Goal: Task Accomplishment & Management: Use online tool/utility

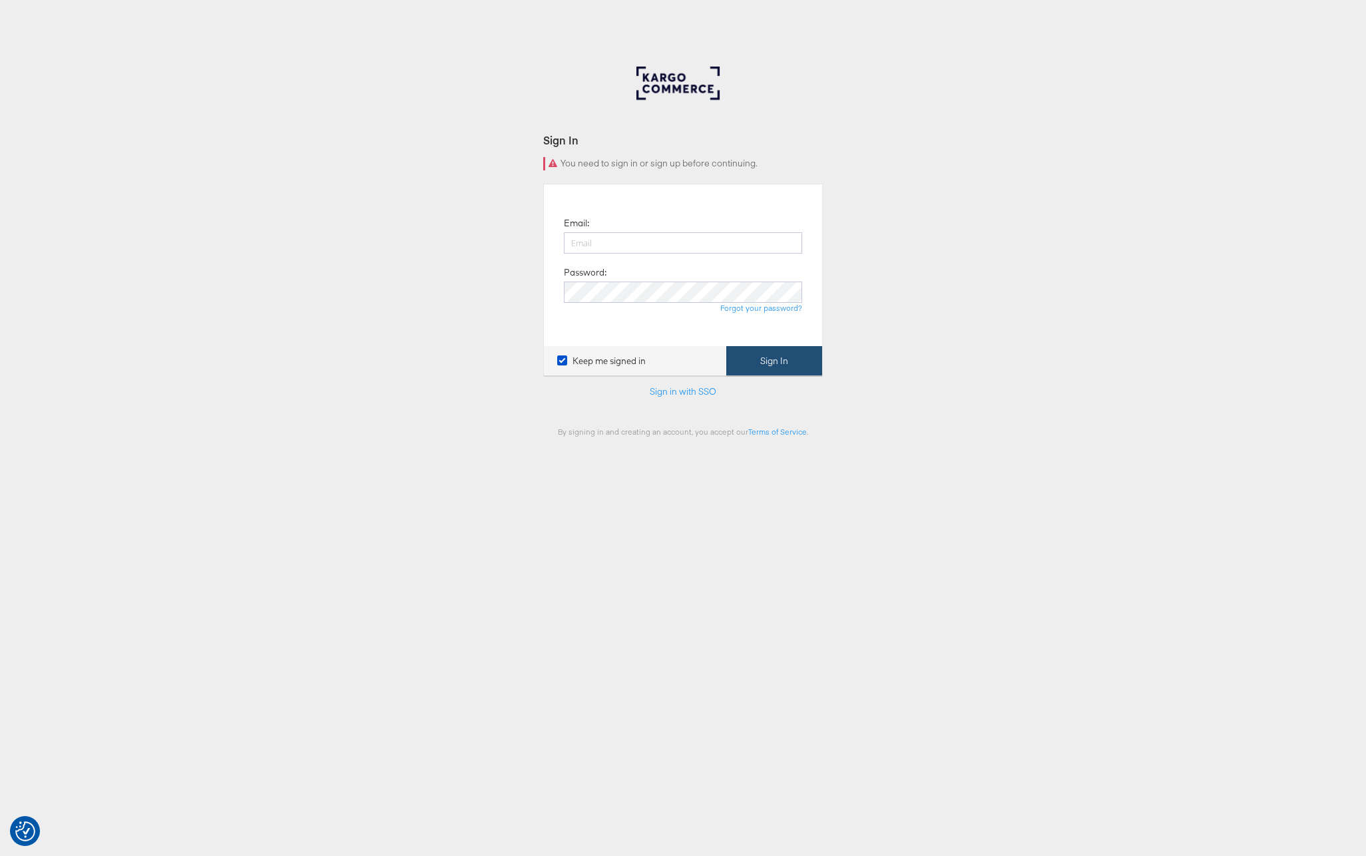
type input "domenick.viviano@kargo.com"
click at [761, 373] on button "Sign In" at bounding box center [774, 361] width 96 height 30
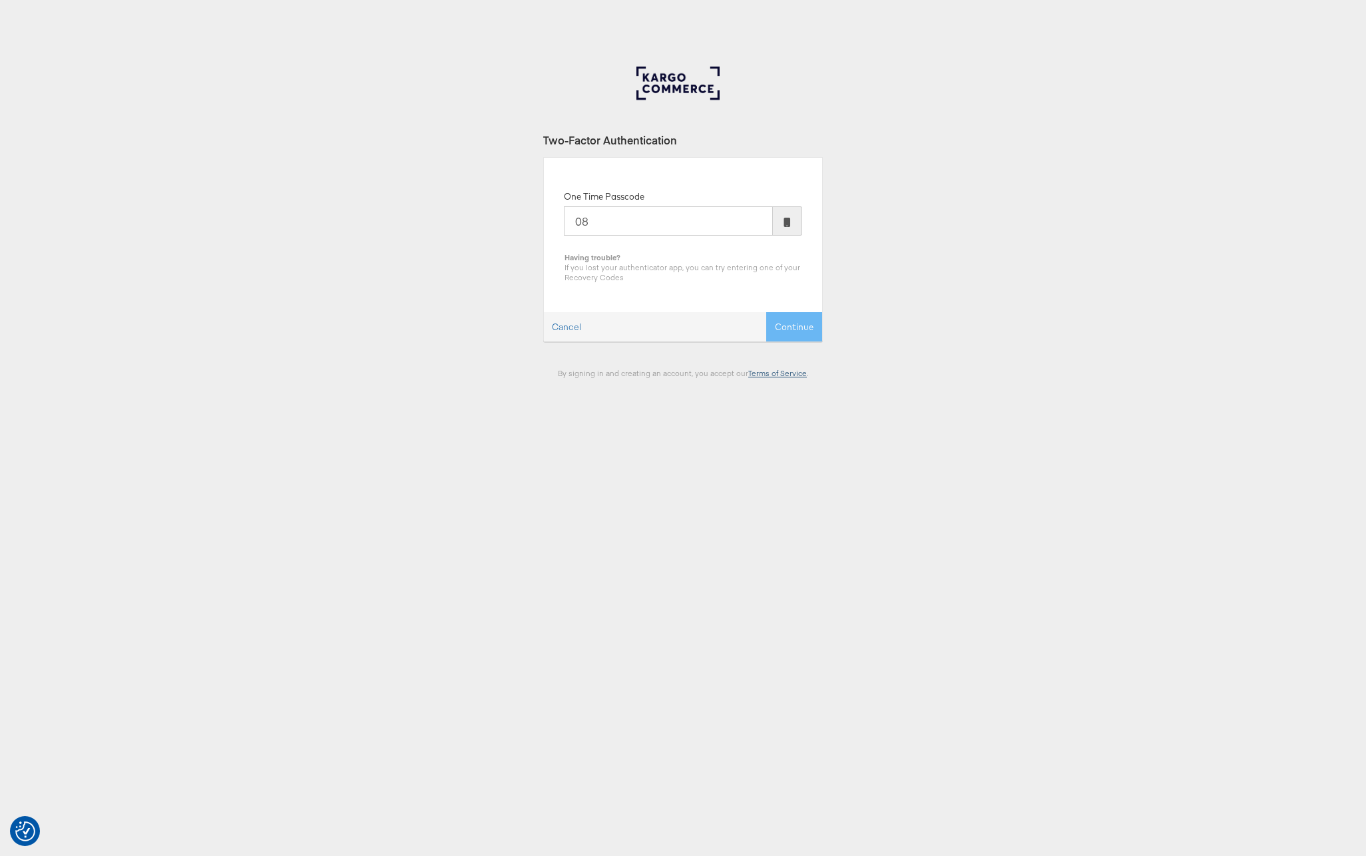
type input "0"
type input "266150"
click at [766, 312] on button "Continue" at bounding box center [794, 327] width 56 height 30
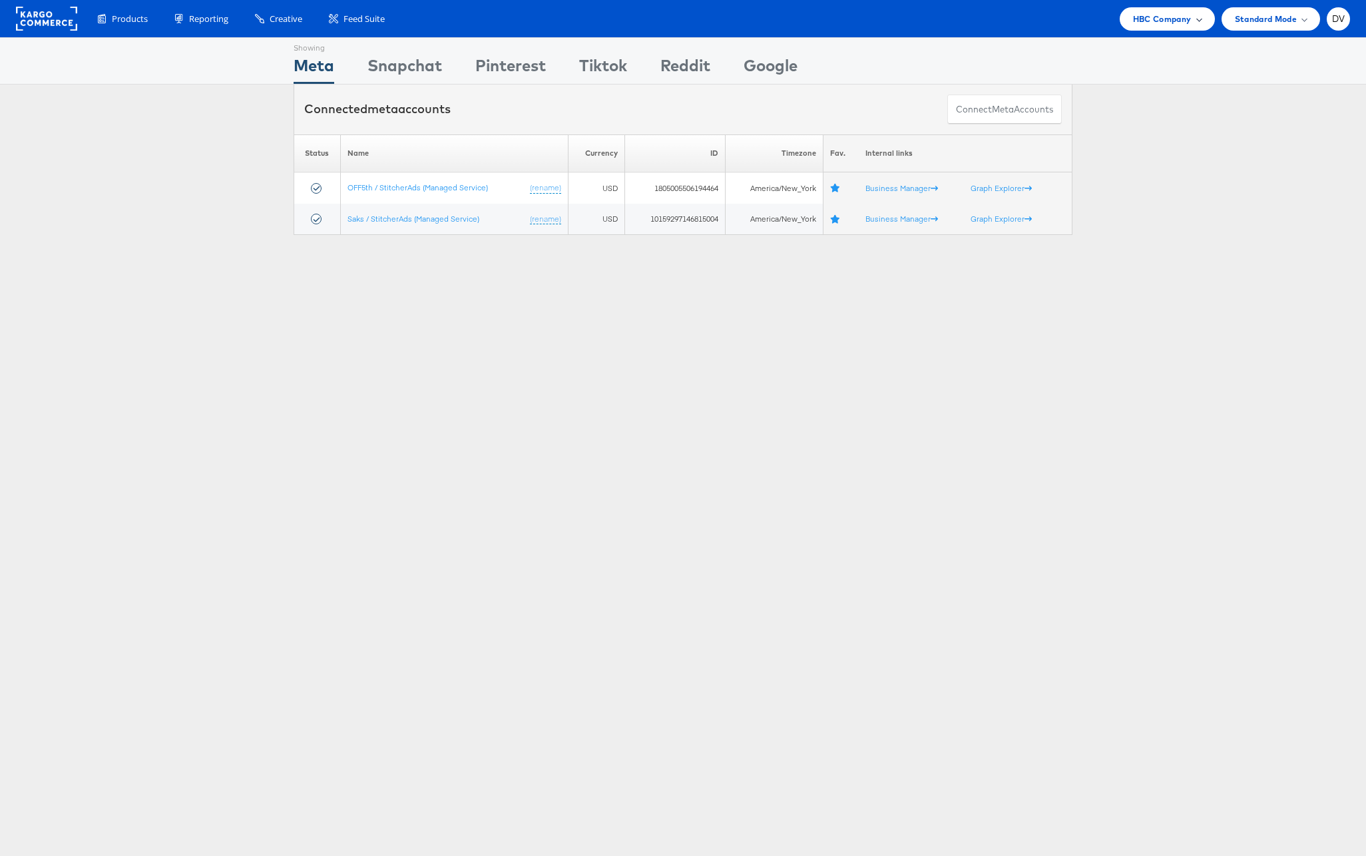
click at [1126, 23] on div "HBC Company" at bounding box center [1166, 18] width 95 height 23
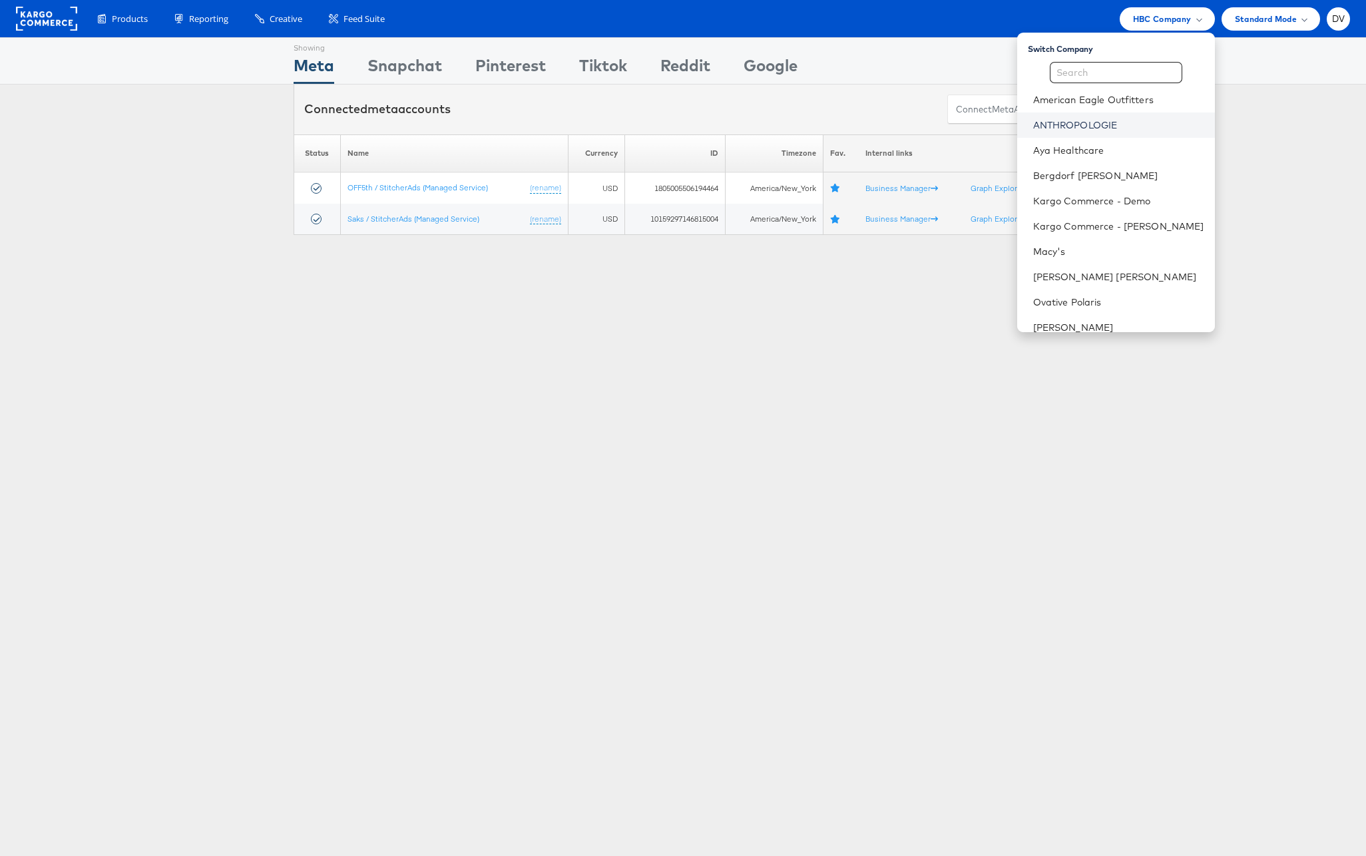
click at [1117, 119] on link "ANTHROPOLOGIE" at bounding box center [1118, 124] width 171 height 13
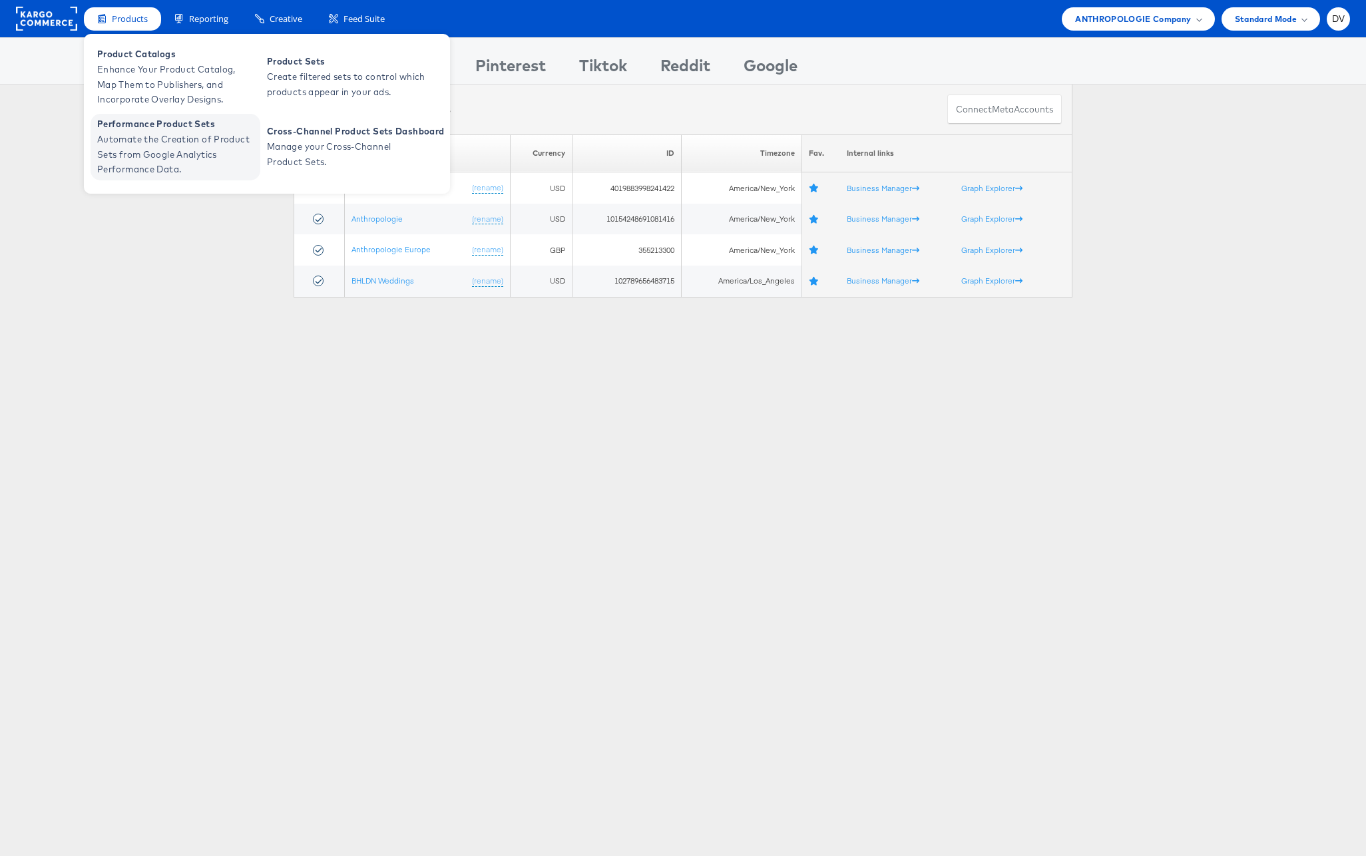
click at [214, 126] on span "Performance Product Sets" at bounding box center [177, 123] width 160 height 15
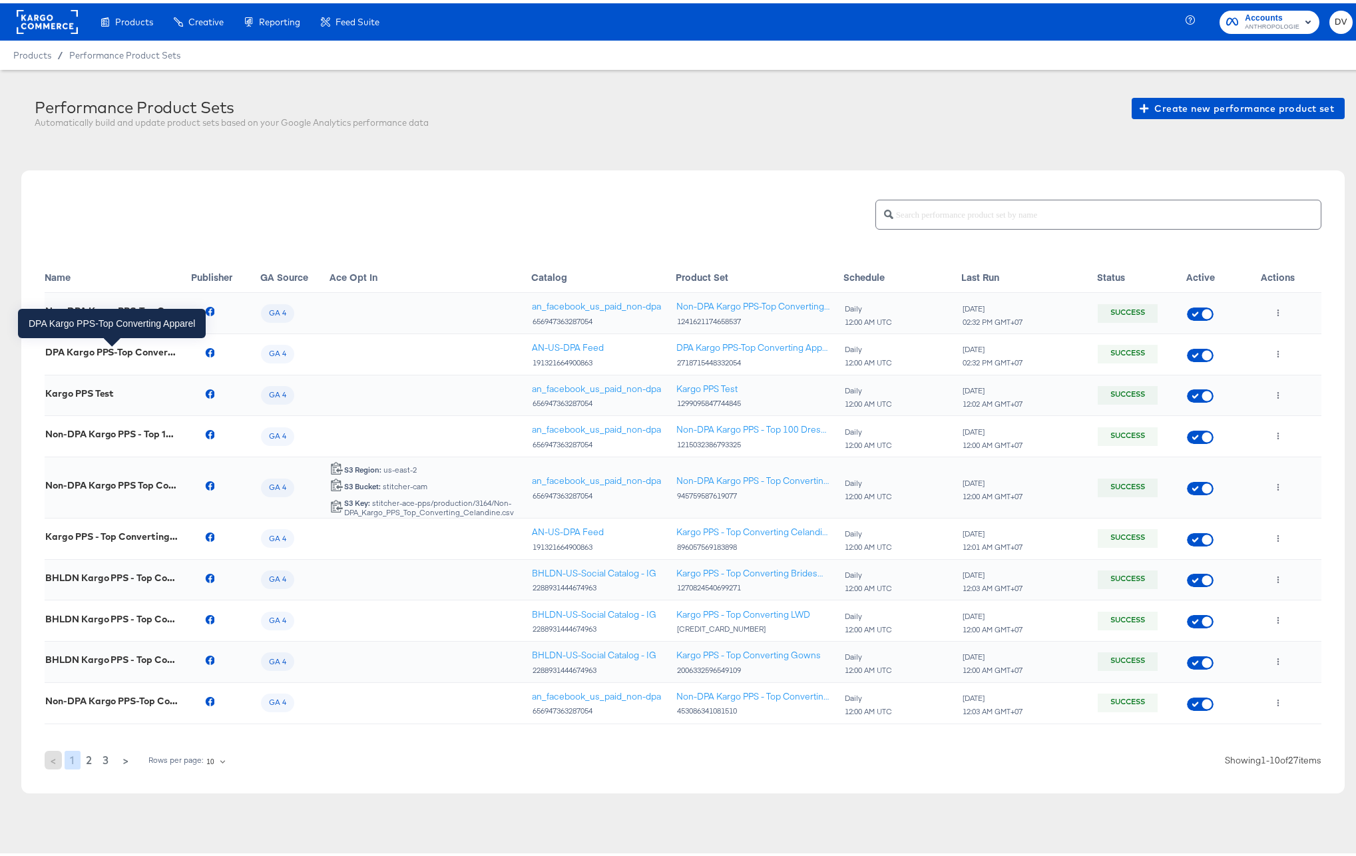
click at [120, 353] on div "DPA Kargo PPS-Top Converting Apparel" at bounding box center [111, 348] width 133 height 11
click at [1274, 350] on icon "button" at bounding box center [1277, 350] width 7 height 7
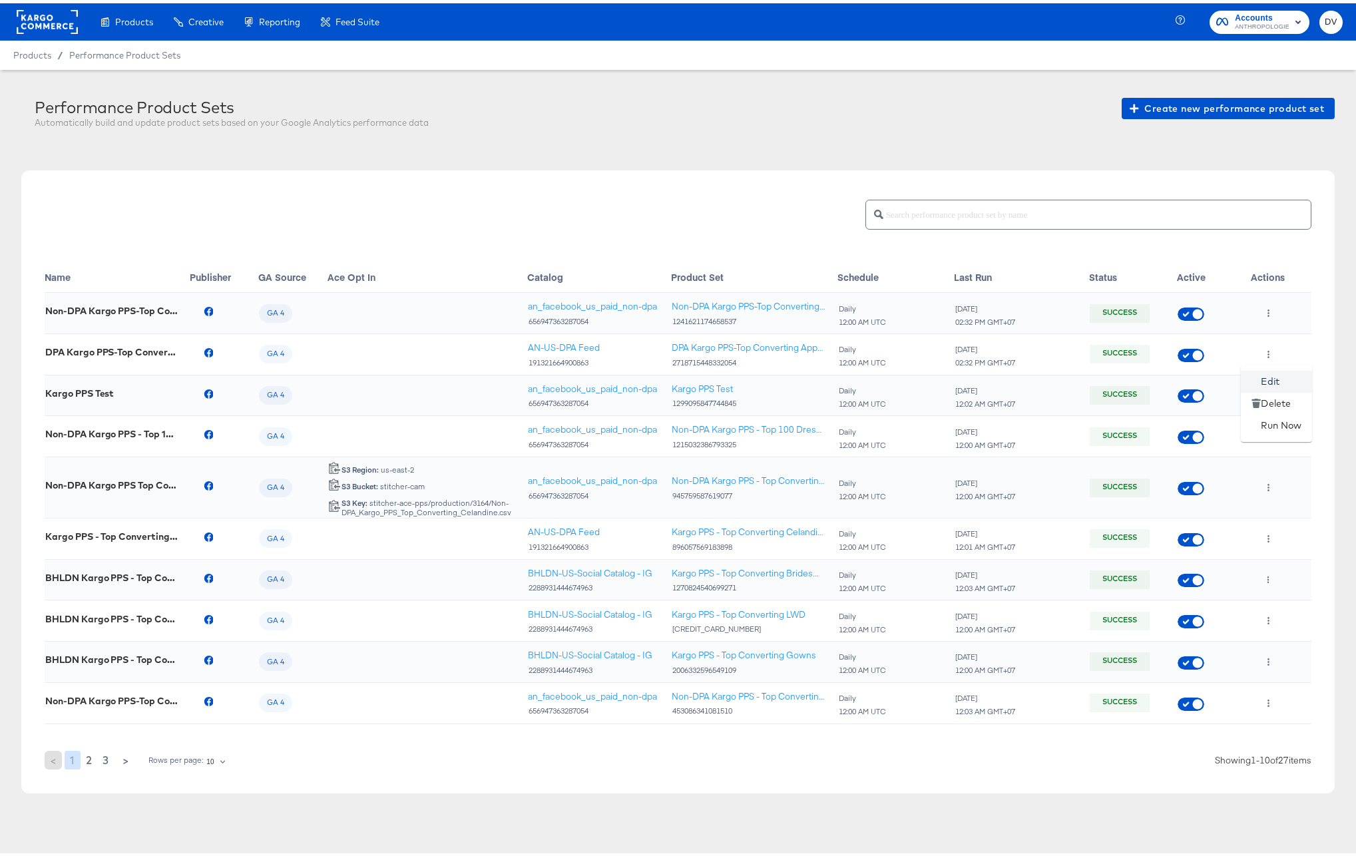
click at [1270, 375] on li "Edit" at bounding box center [1276, 378] width 71 height 22
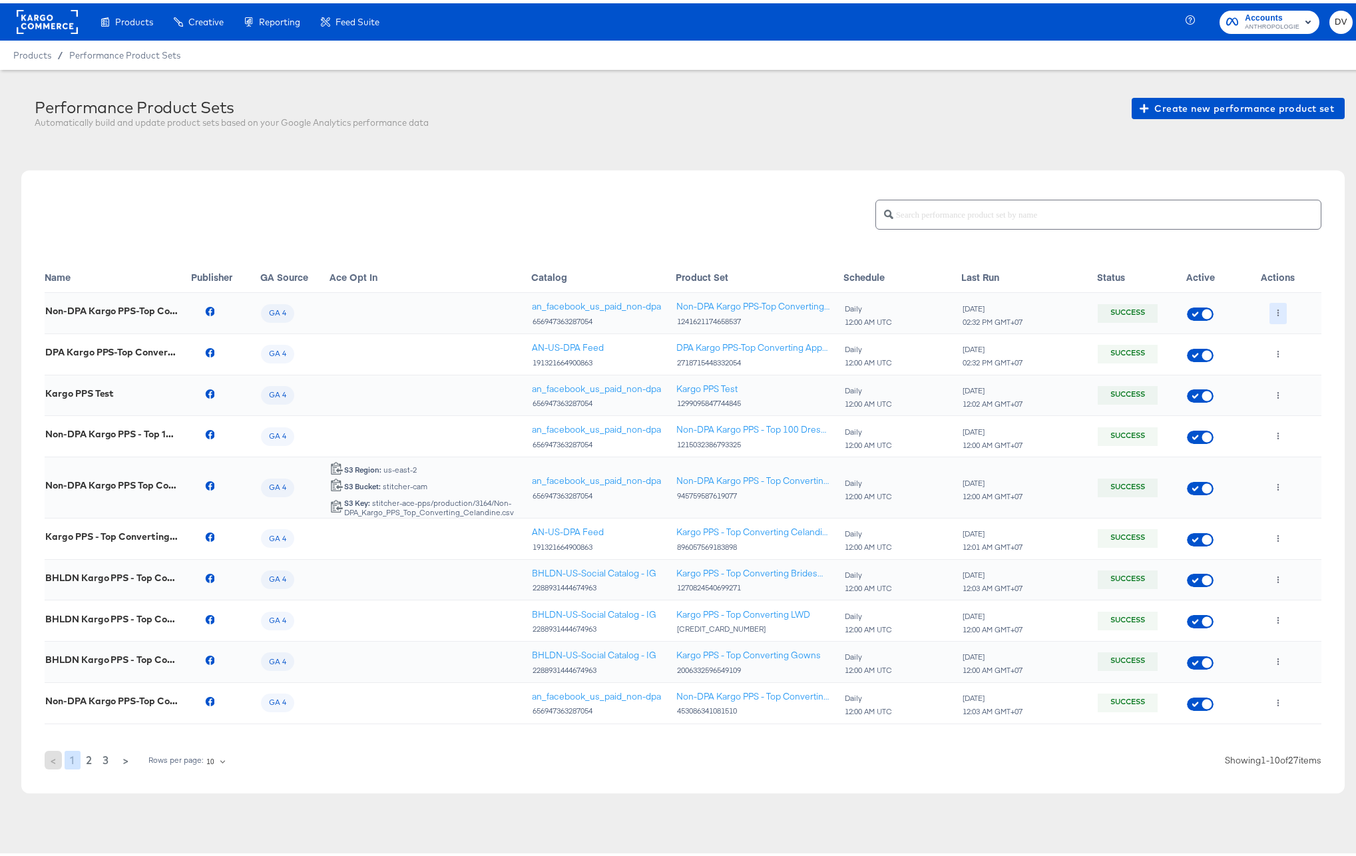
click at [1269, 313] on button "button" at bounding box center [1278, 309] width 18 height 21
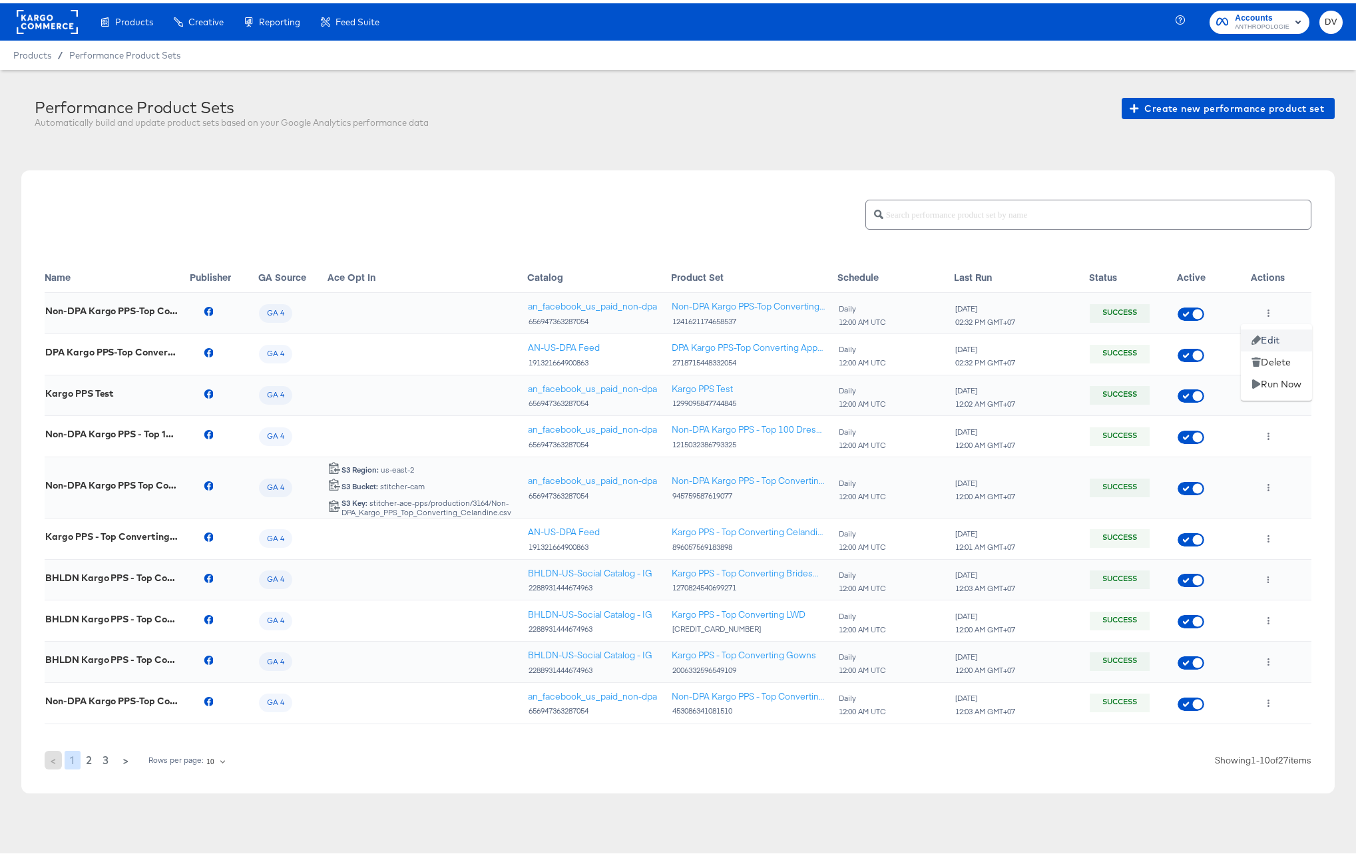
click at [1259, 336] on icon at bounding box center [1255, 336] width 9 height 9
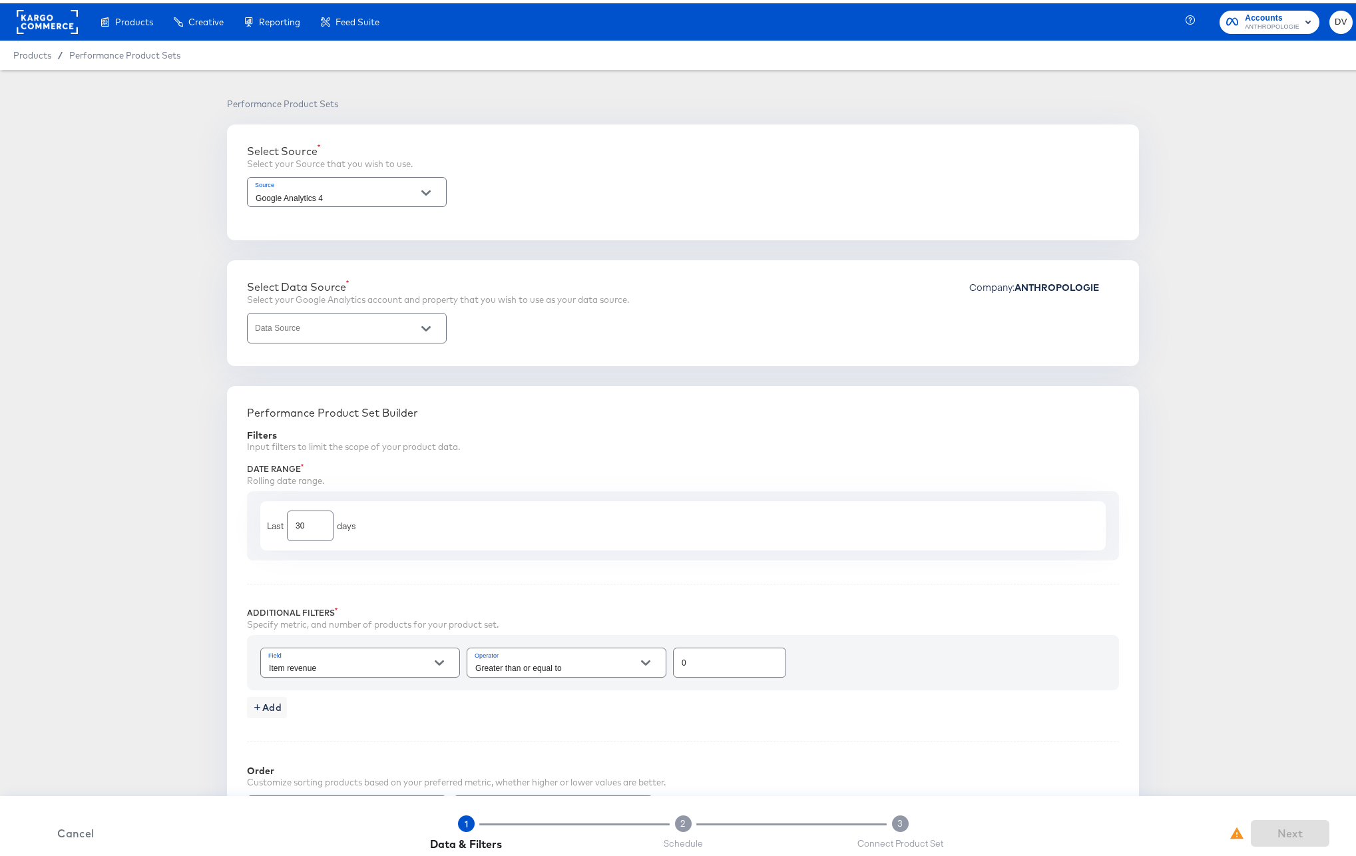
type input "2 - Anthropologie | GA4 App + Web (Global)"
type input "Purchase to view rate"
type input "3500"
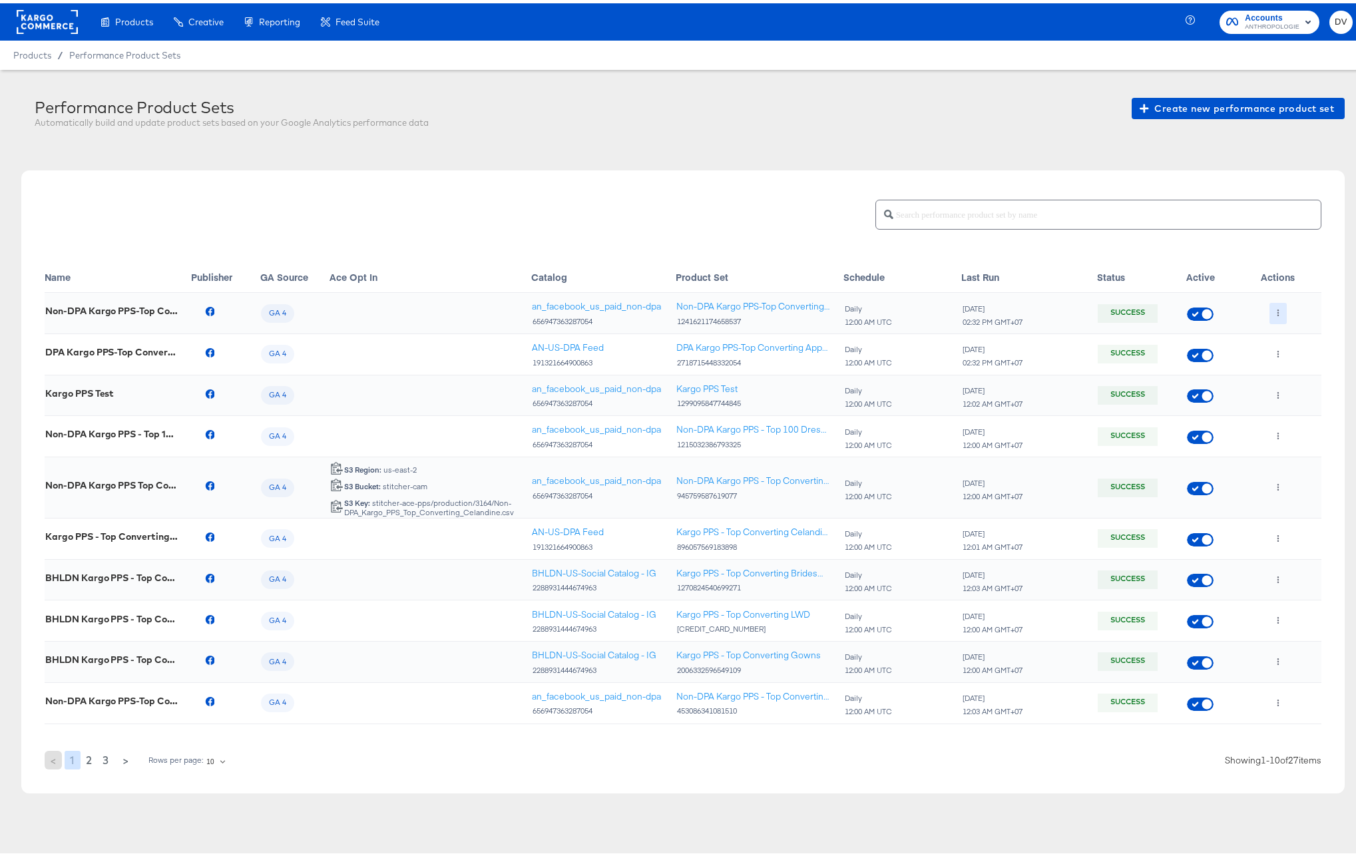
click at [1274, 308] on icon "button" at bounding box center [1277, 309] width 7 height 7
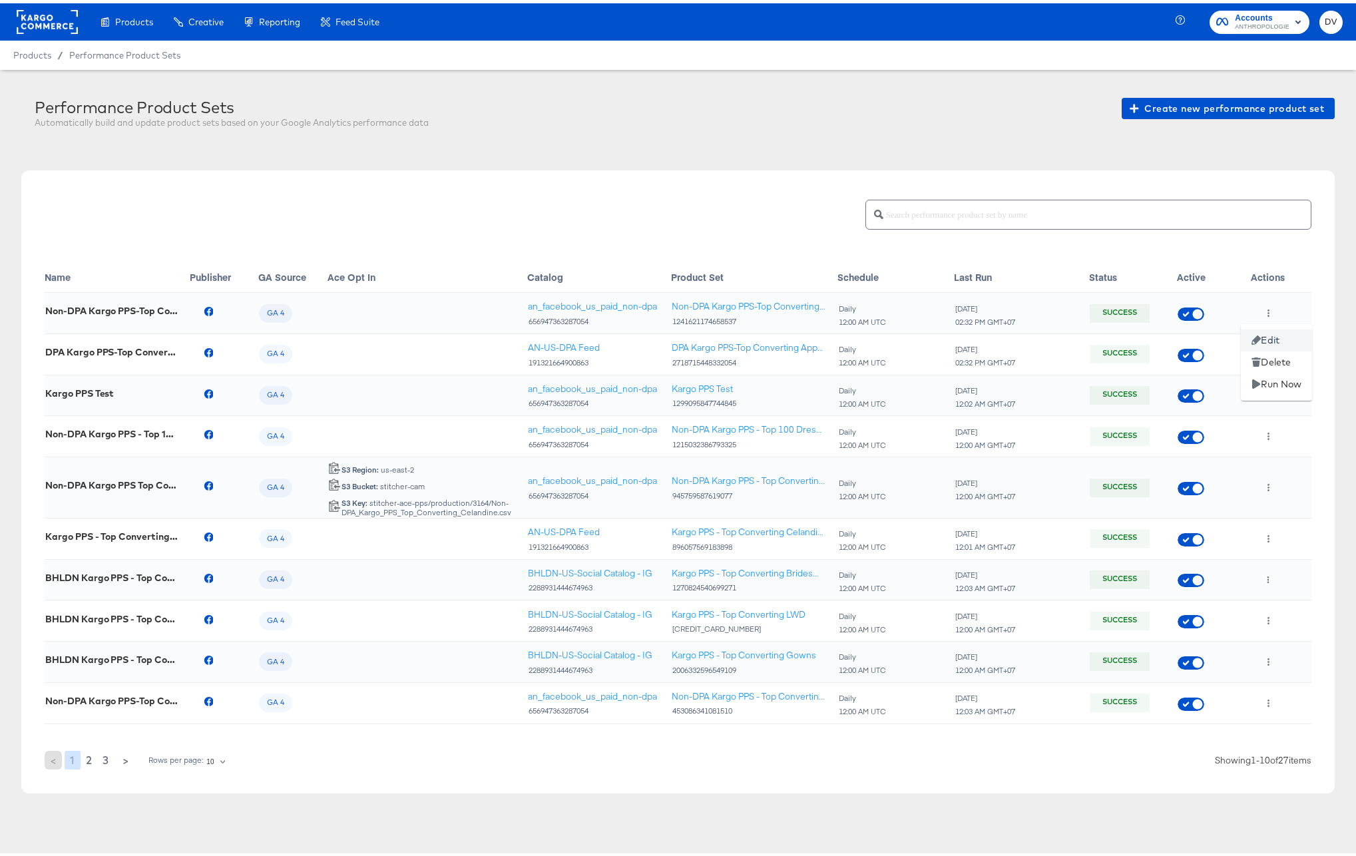
click at [1261, 336] on li "Edit" at bounding box center [1276, 337] width 71 height 22
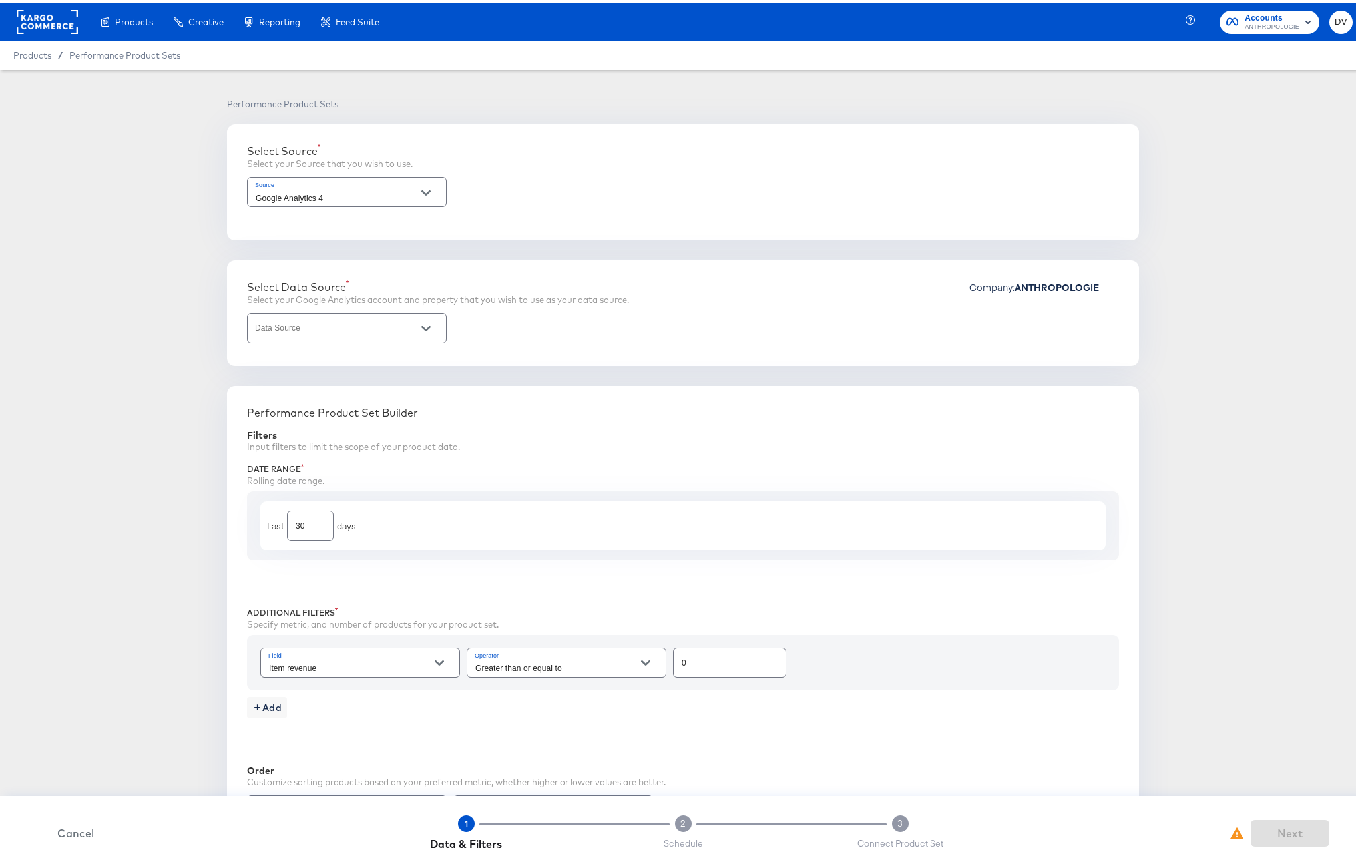
type input "2 - Anthropologie | GA4 App + Web (Global)"
type input "Purchase to view rate"
type input "3500"
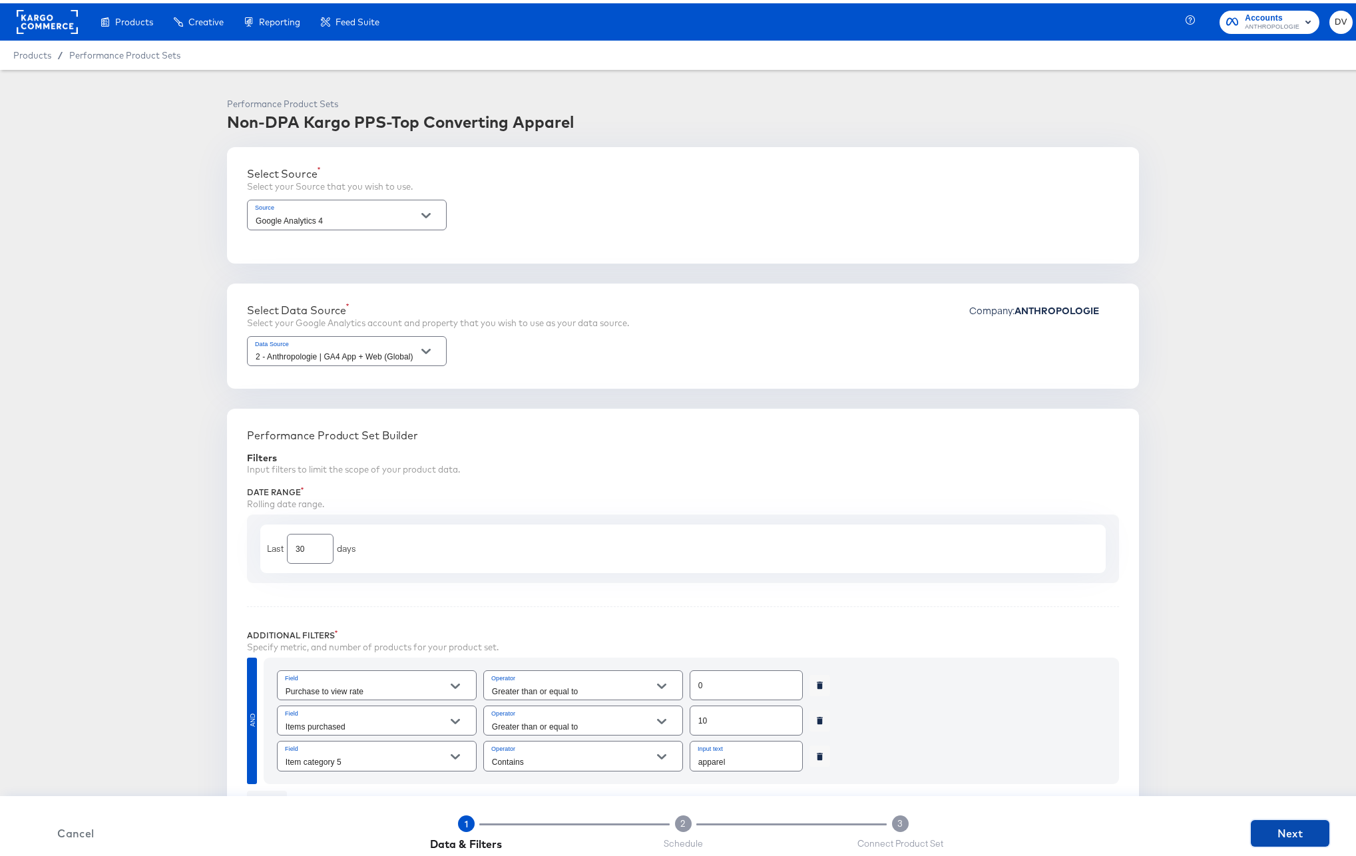
click at [1287, 822] on span "Next" at bounding box center [1290, 830] width 68 height 19
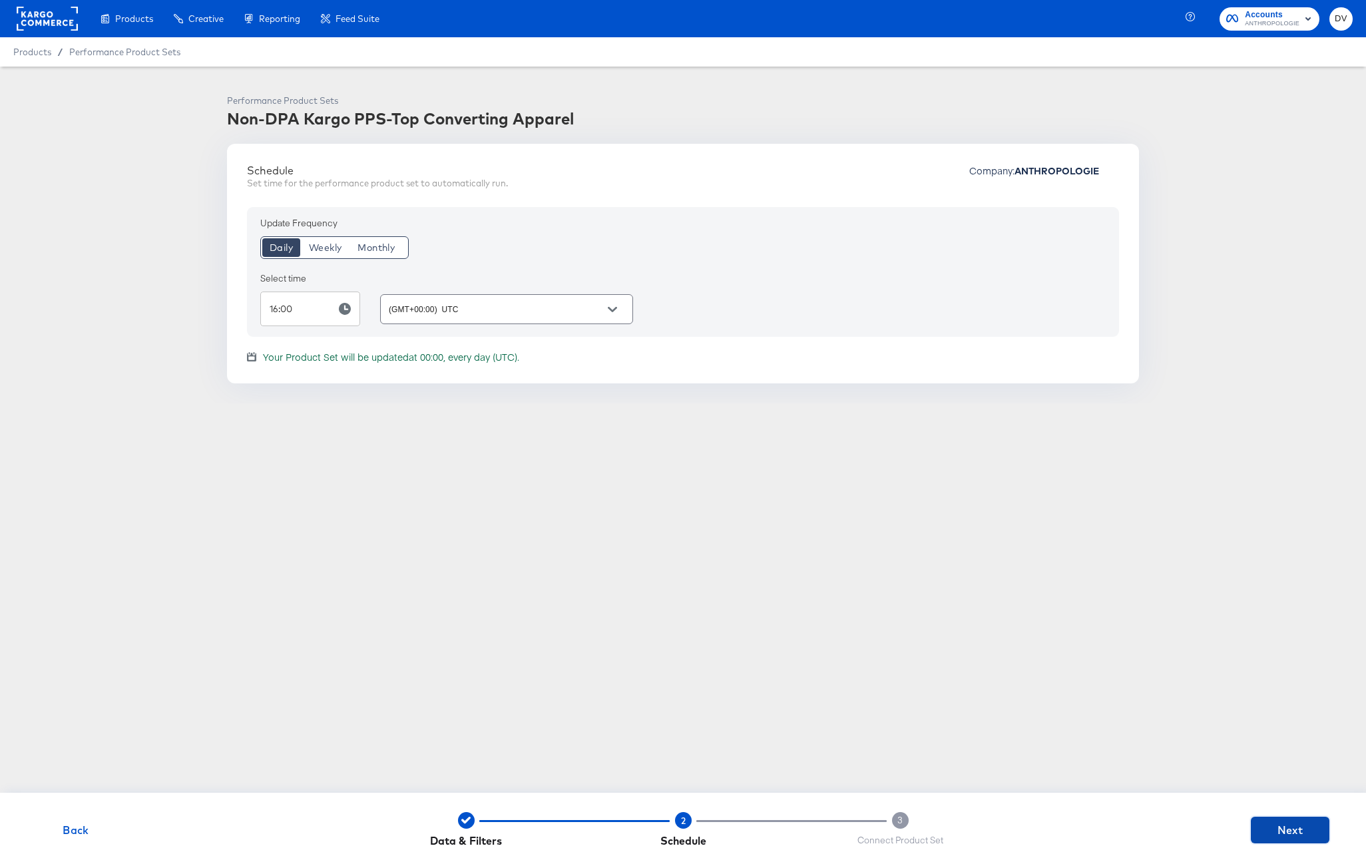
click at [1287, 822] on span "Next" at bounding box center [1290, 830] width 68 height 19
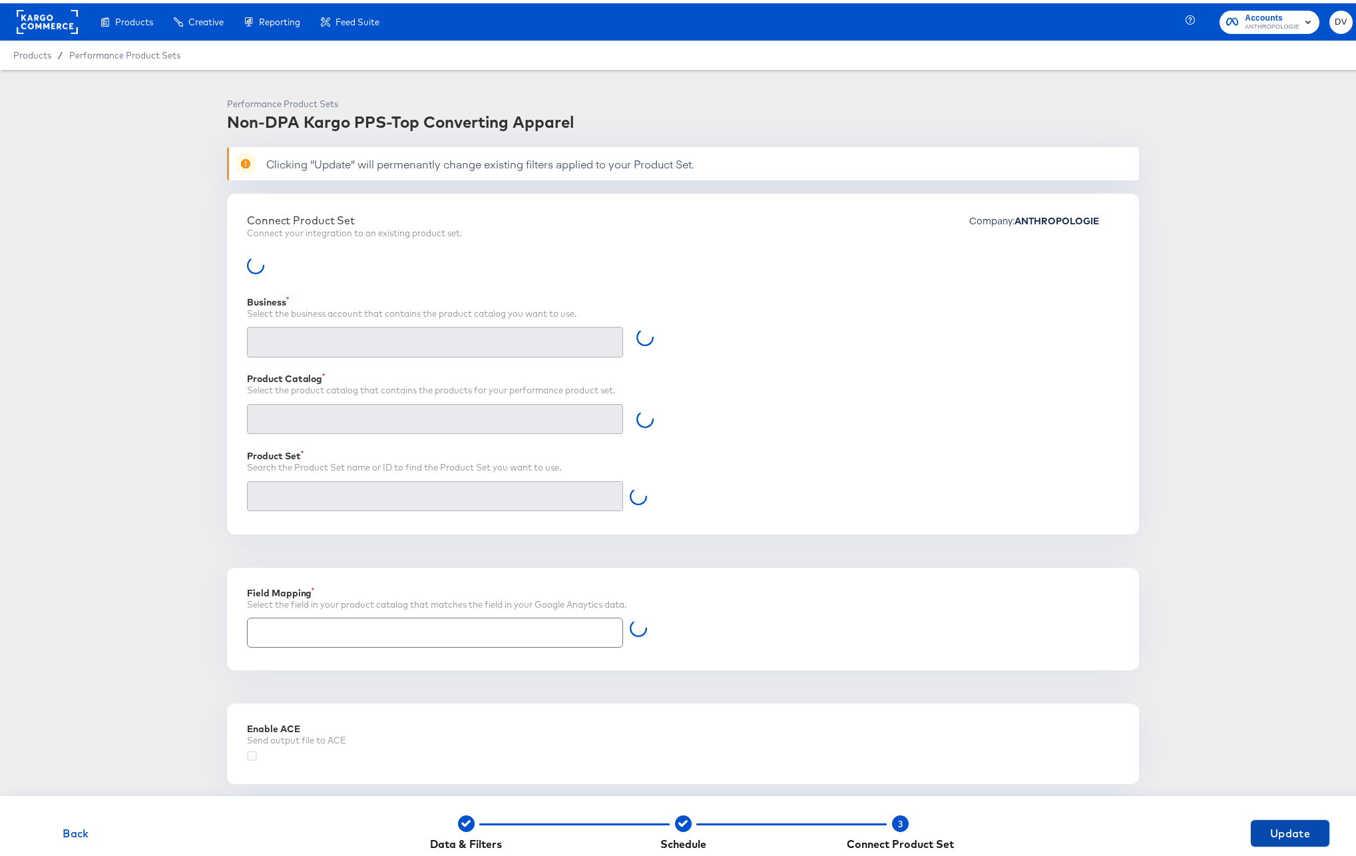
type input "Retailer ID"
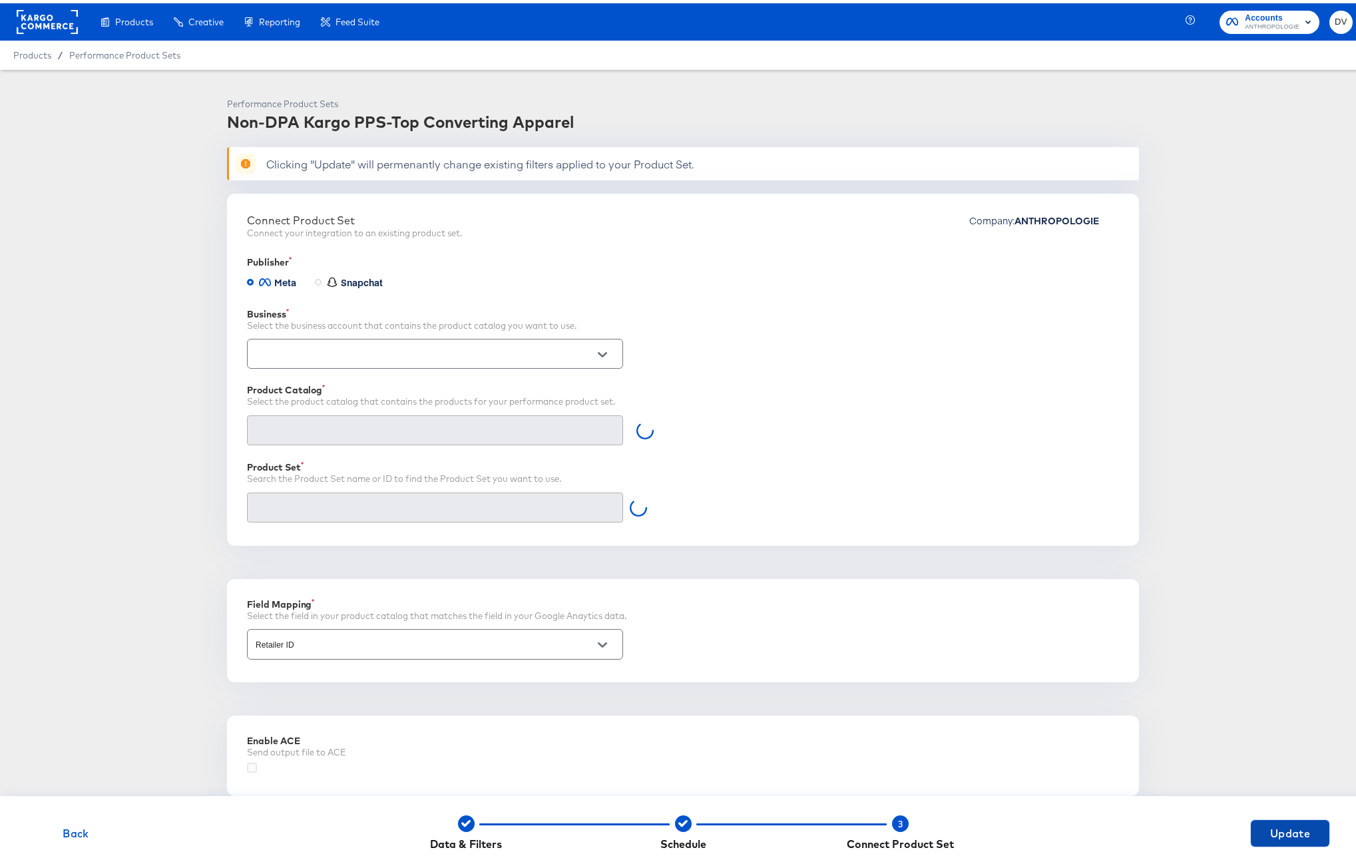
type input "Non-DPA Kargo PPS-Top Converting Apparel (1241621174658537)"
type input "an_facebook_us_paid_non-dpa (656947363287054)"
click at [435, 504] on input "Non-DPA Kargo PPS-Top Converting Apparel (1241621174658537)" at bounding box center [424, 503] width 343 height 15
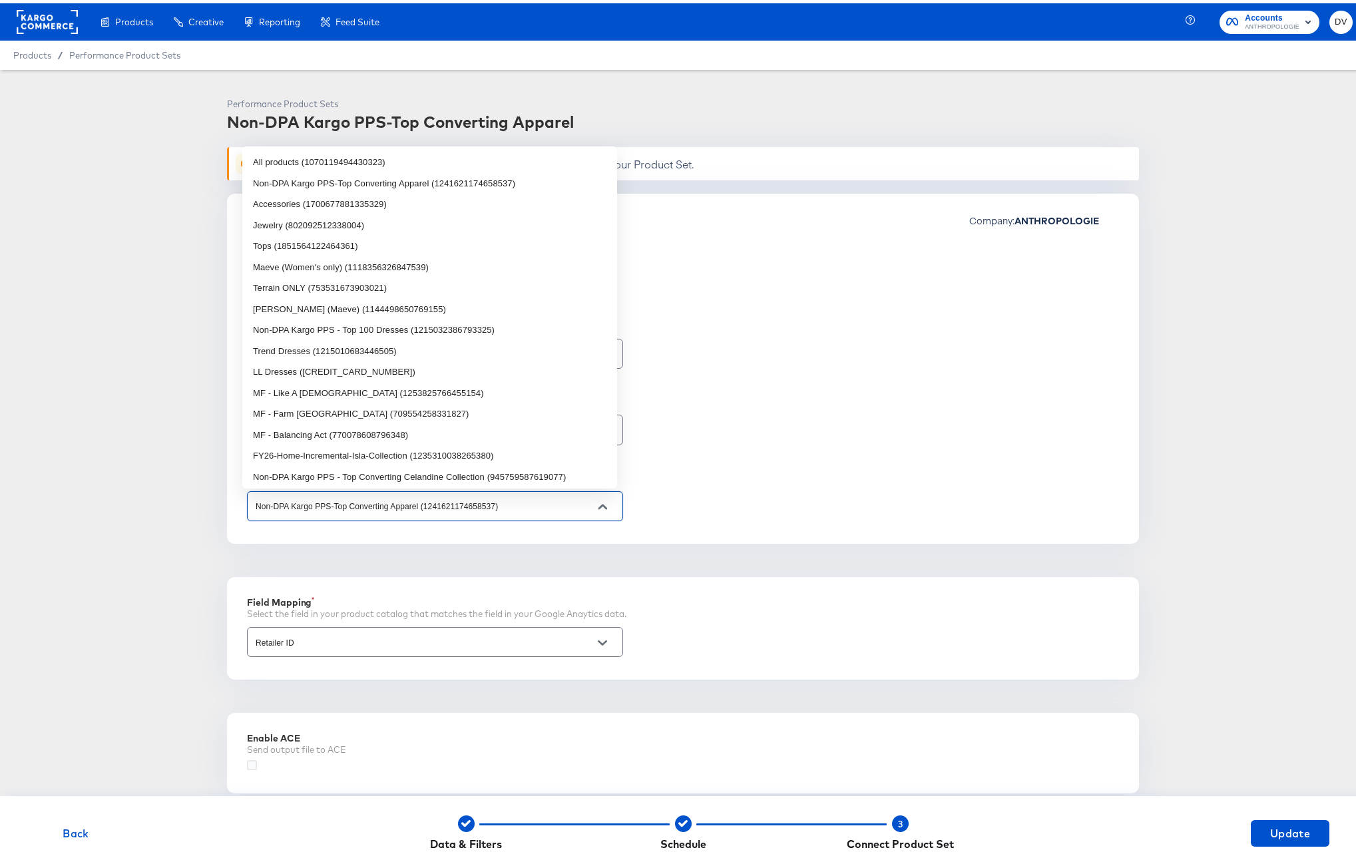
click at [435, 504] on input "Non-DPA Kargo PPS-Top Converting Apparel (1241621174658537)" at bounding box center [424, 503] width 343 height 15
click at [902, 498] on div "Non-DPA Kargo PPS-Top Converting Apparel (1241621174658537)" at bounding box center [683, 502] width 872 height 35
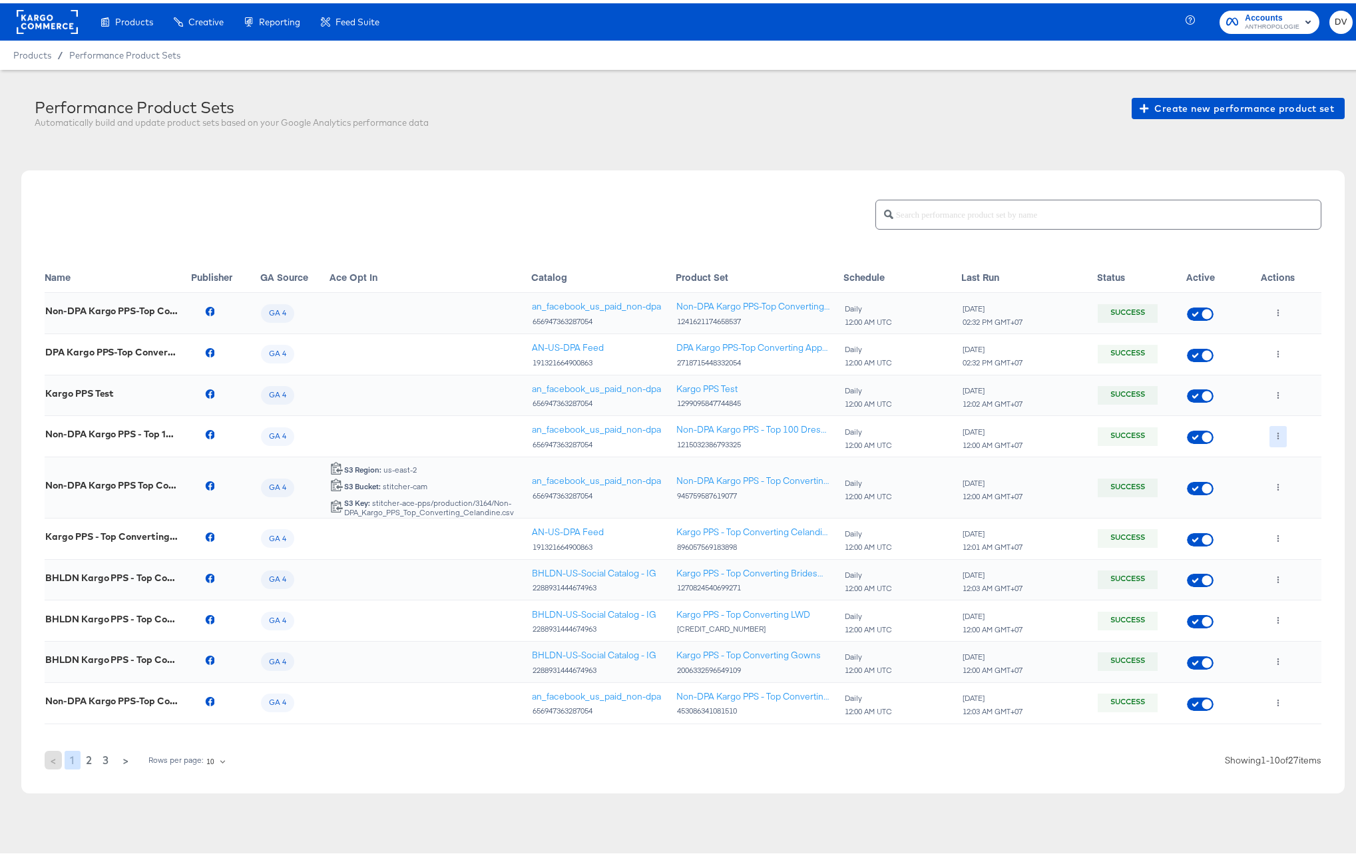
click at [1274, 433] on icon "button" at bounding box center [1277, 432] width 7 height 7
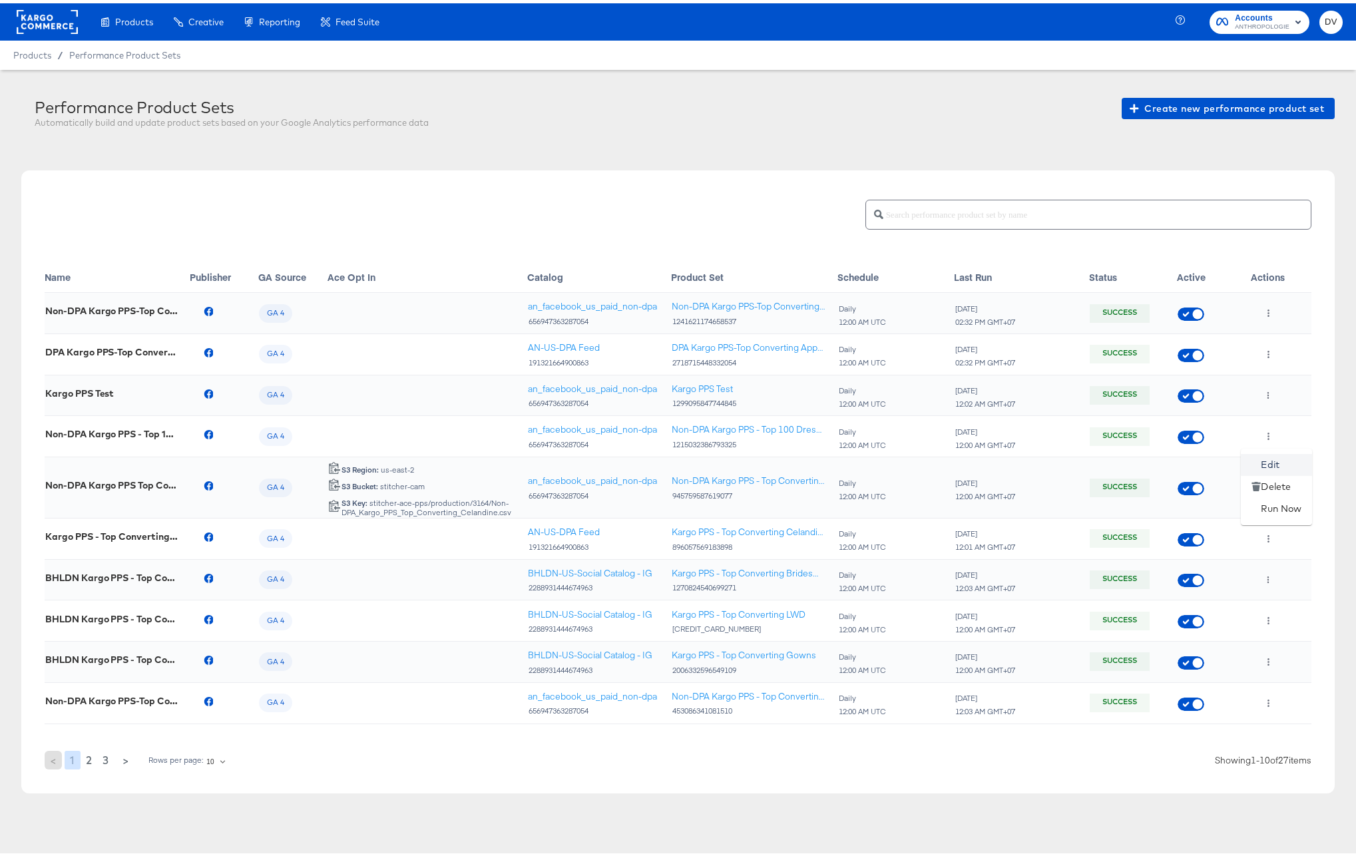
click at [1255, 457] on icon at bounding box center [1255, 461] width 9 height 9
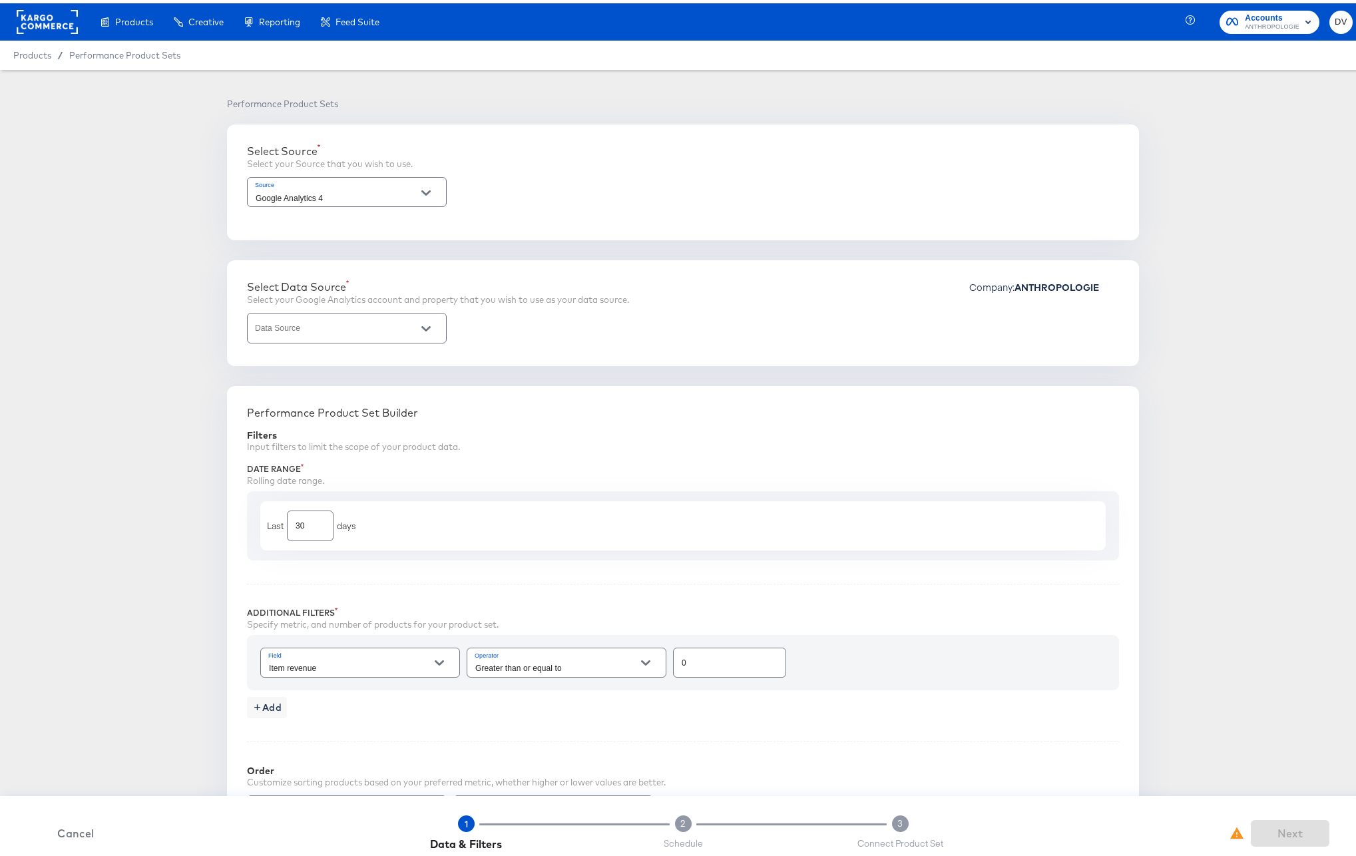
type input "2 - Anthropologie | GA4 App + Web (Global)"
type input "Purchase to view rate"
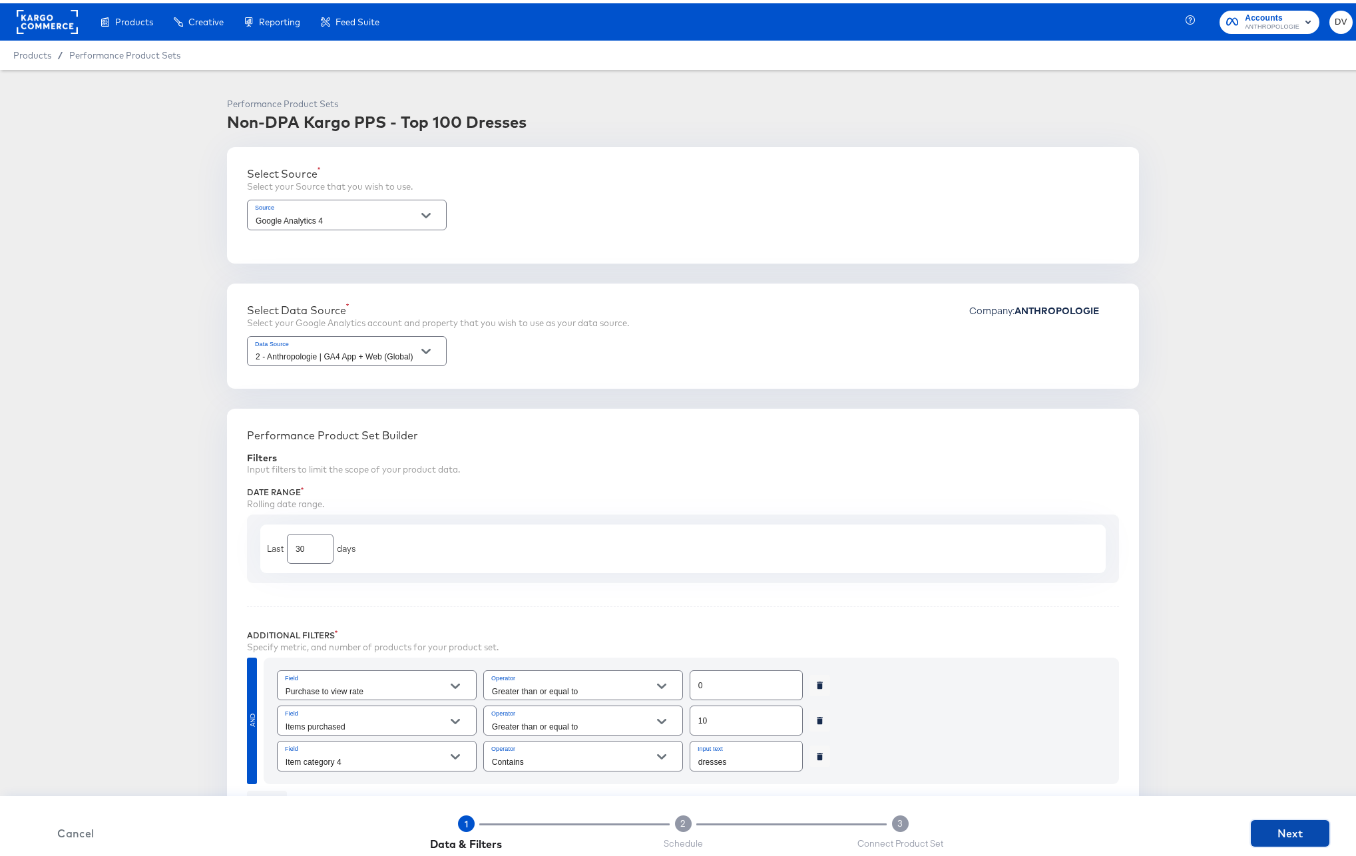
click at [1290, 829] on span "Next" at bounding box center [1290, 830] width 68 height 19
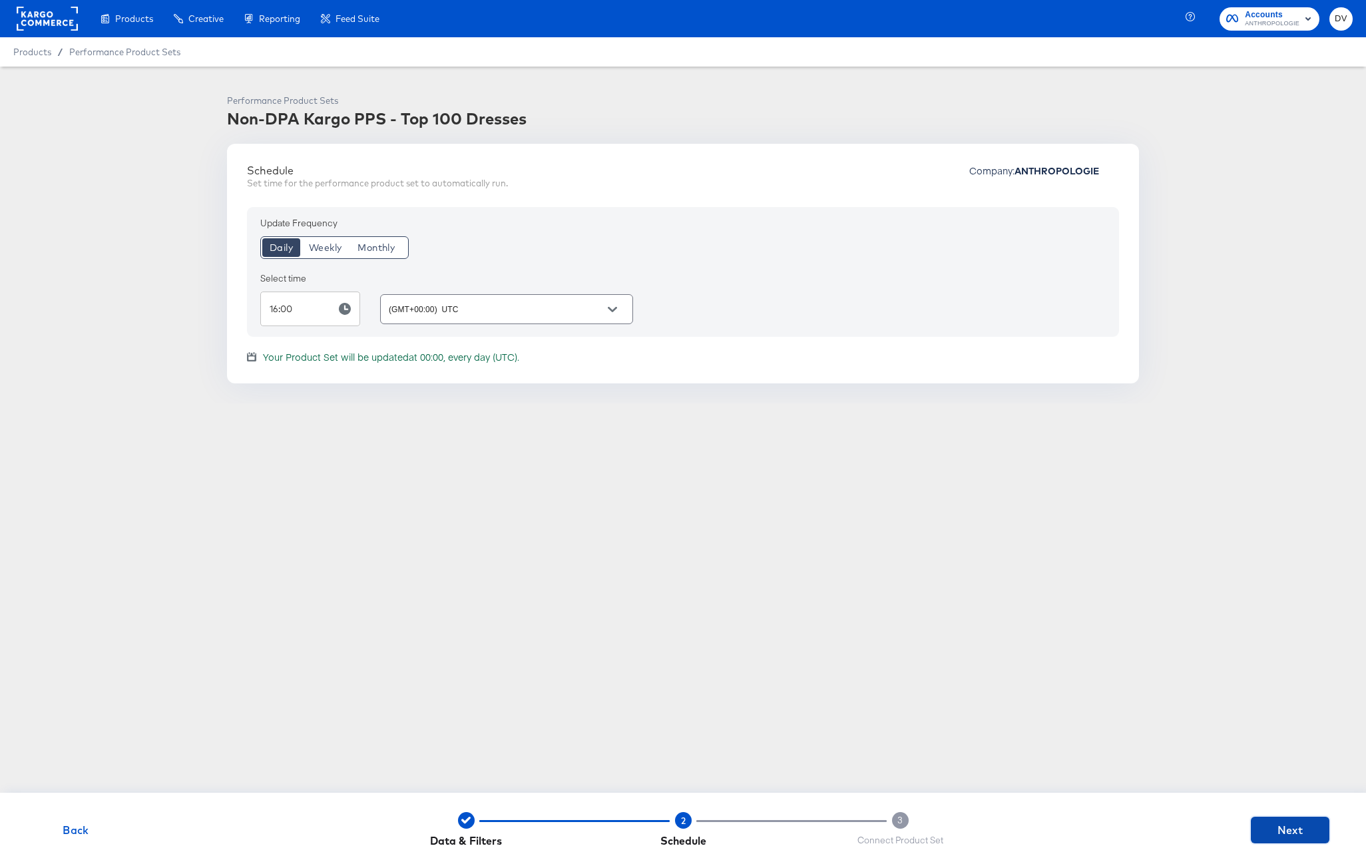
click at [1290, 829] on span "Next" at bounding box center [1290, 830] width 68 height 19
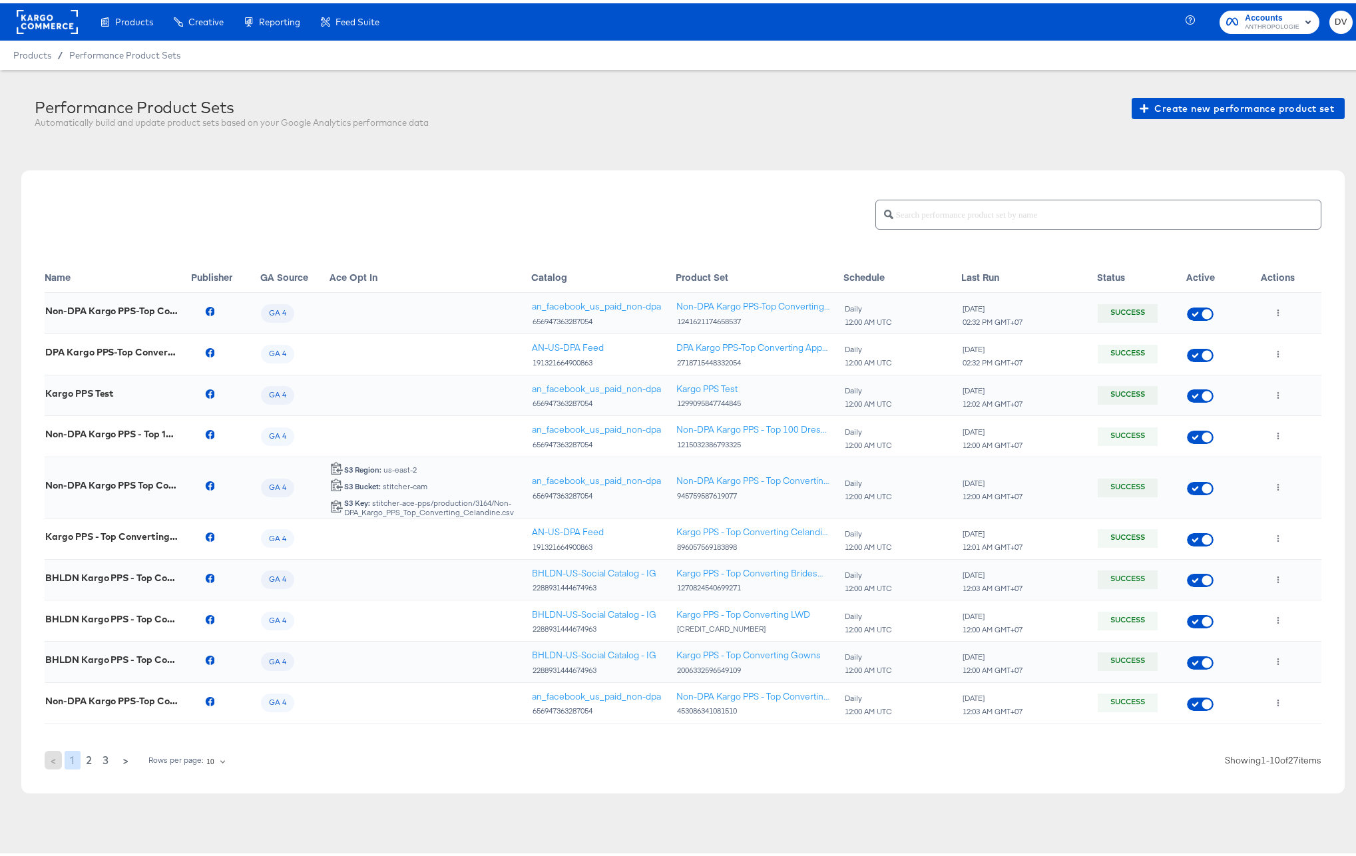
click at [703, 361] on div "2718715448332054" at bounding box center [752, 359] width 153 height 9
copy div "2718715448332054"
click at [710, 357] on div "2718715448332054" at bounding box center [752, 359] width 153 height 9
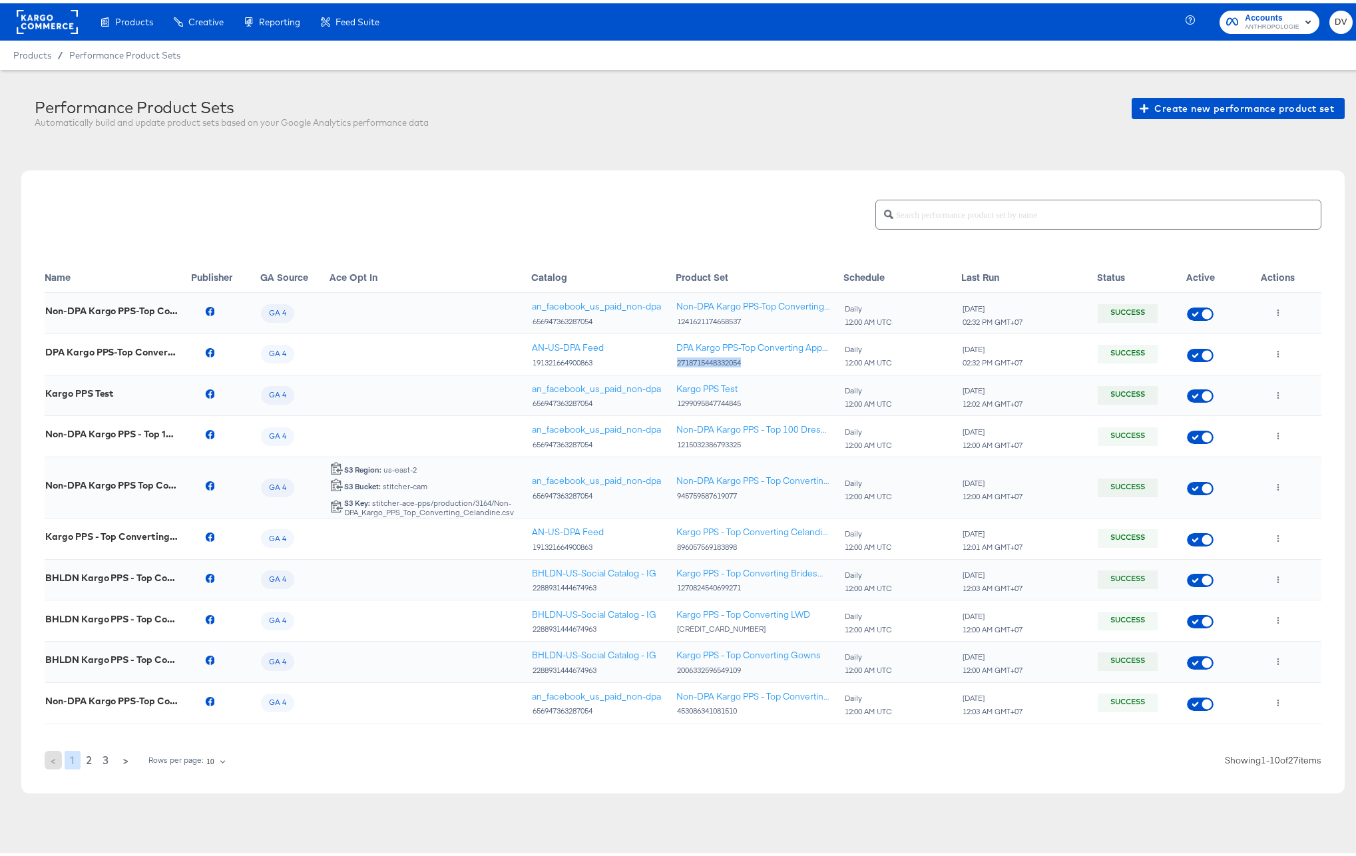
copy div "2718715448332054"
click at [1274, 349] on icon "button" at bounding box center [1277, 350] width 7 height 7
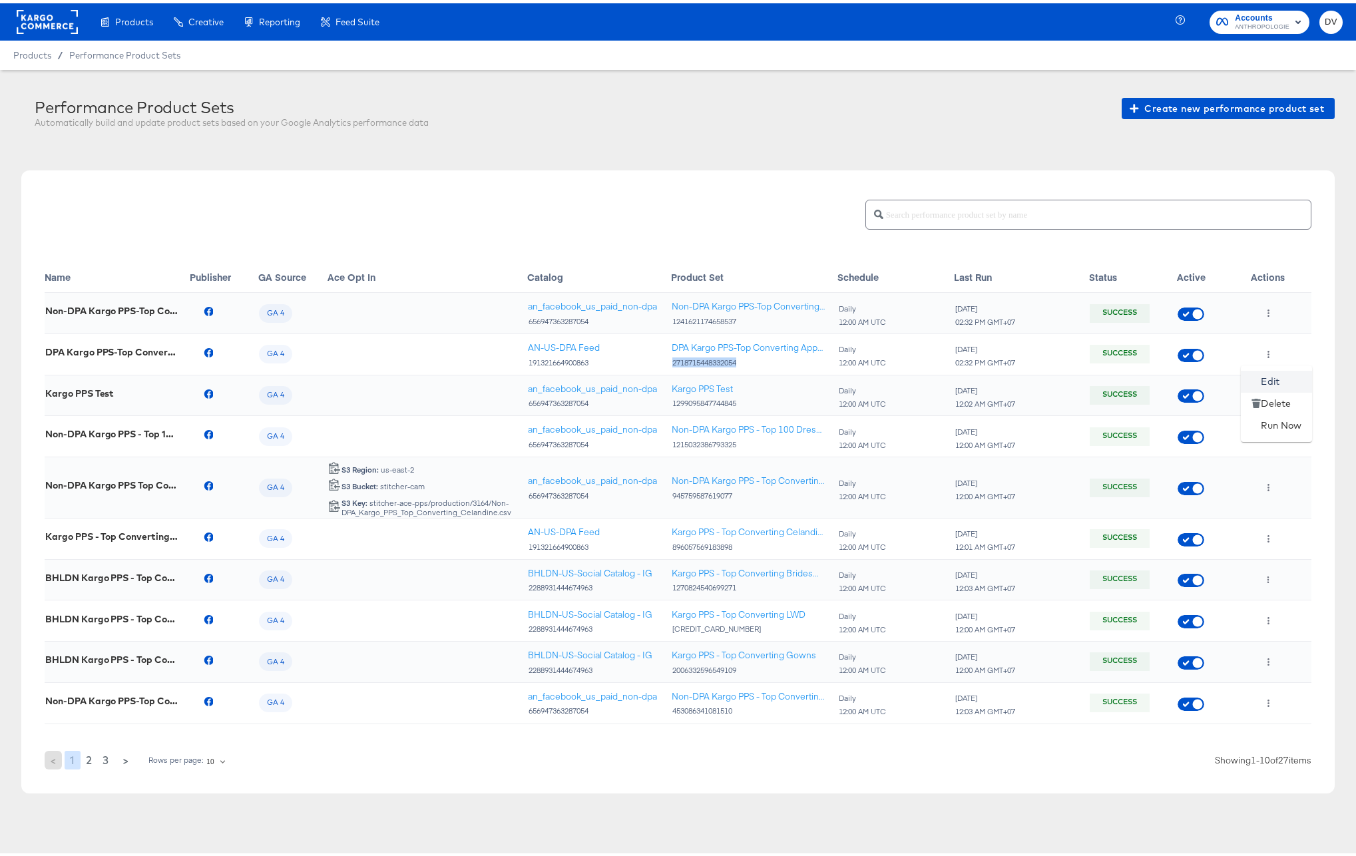
click at [1264, 372] on li "Edit" at bounding box center [1276, 378] width 71 height 22
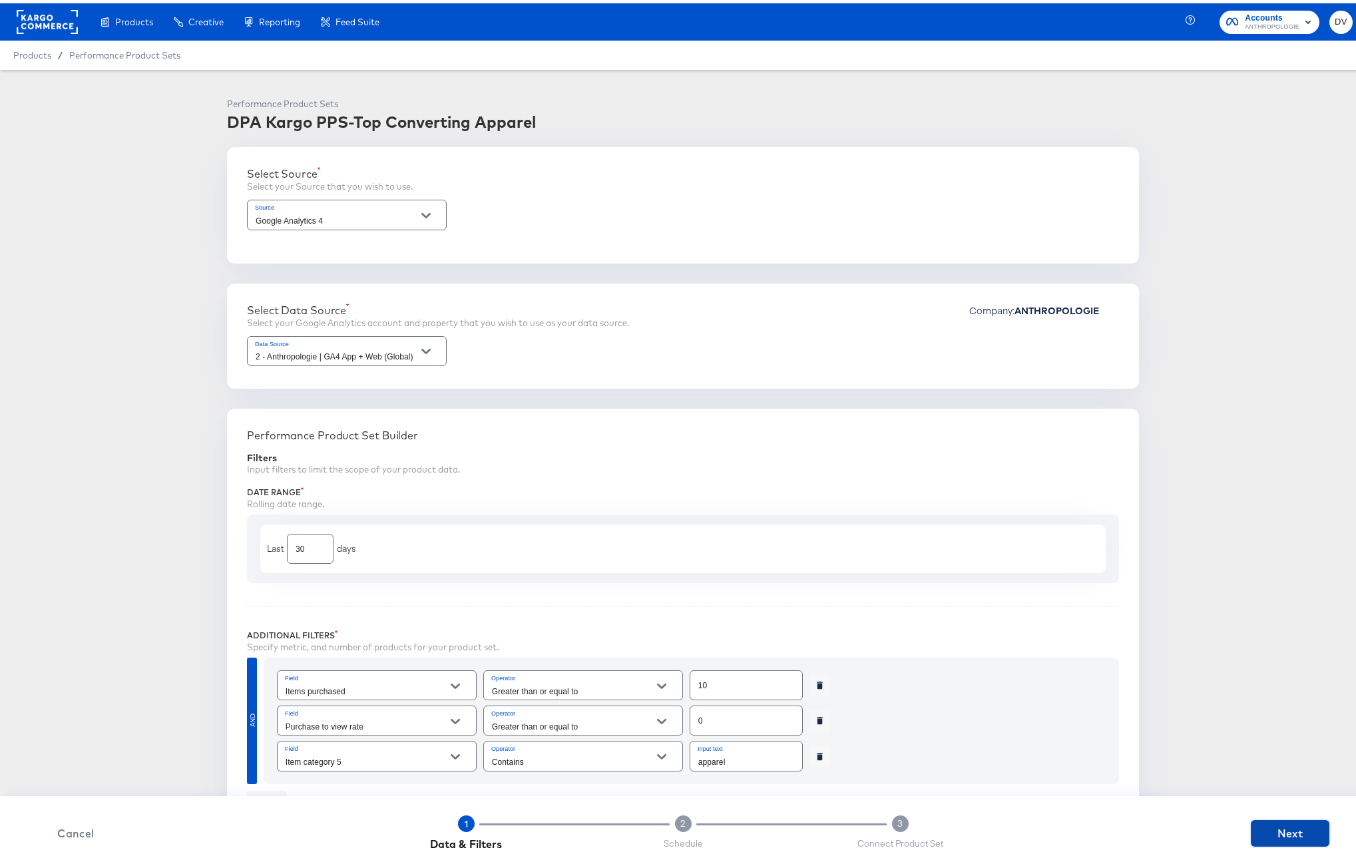
click at [1256, 821] on span "Next" at bounding box center [1290, 830] width 68 height 19
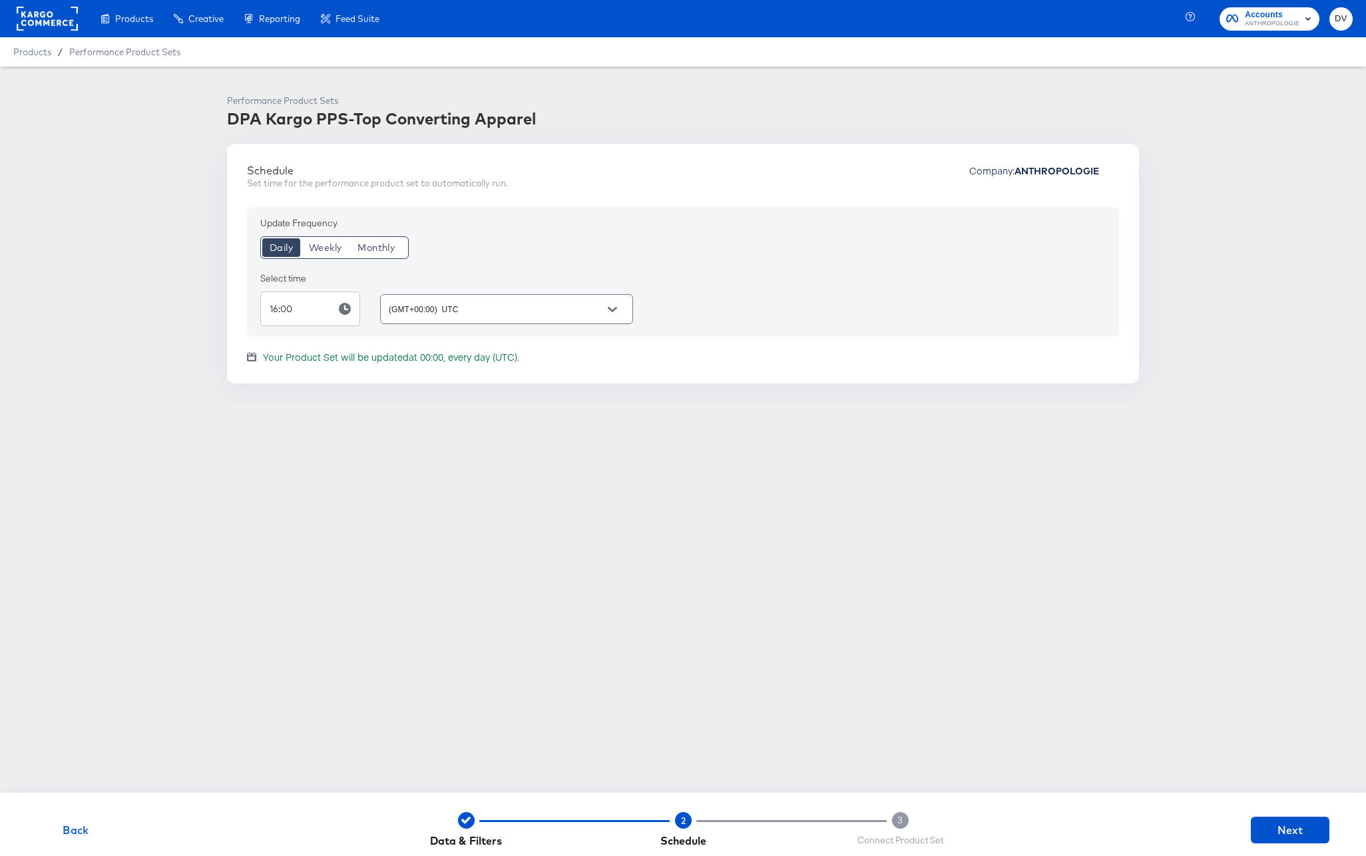
click at [83, 827] on span "Back" at bounding box center [76, 830] width 68 height 19
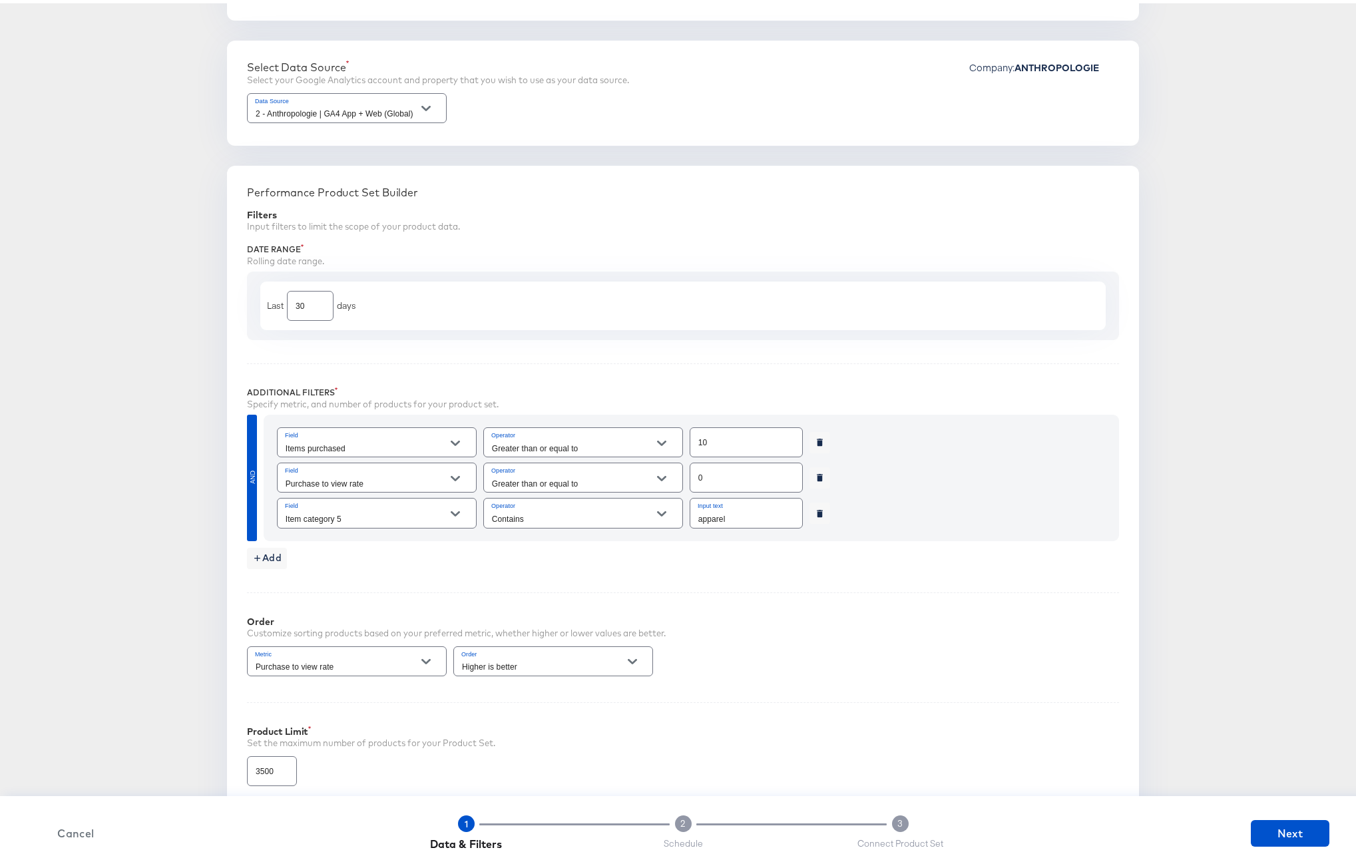
scroll to position [702, 0]
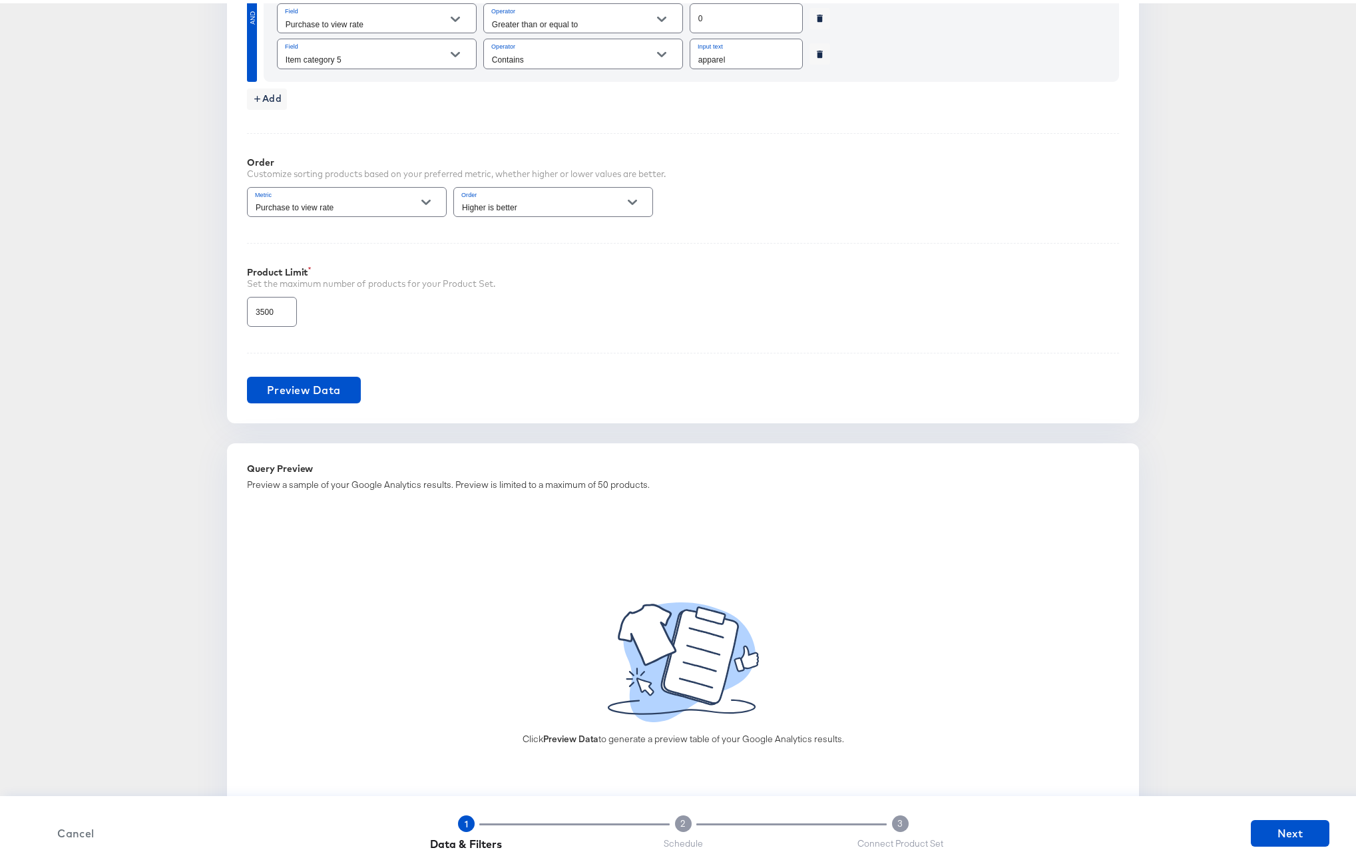
click at [282, 401] on div "Performance Product Set Builder Filters Input filters to limit the scope of you…" at bounding box center [683, 61] width 912 height 717
click at [282, 395] on span "Preview Data" at bounding box center [304, 386] width 74 height 19
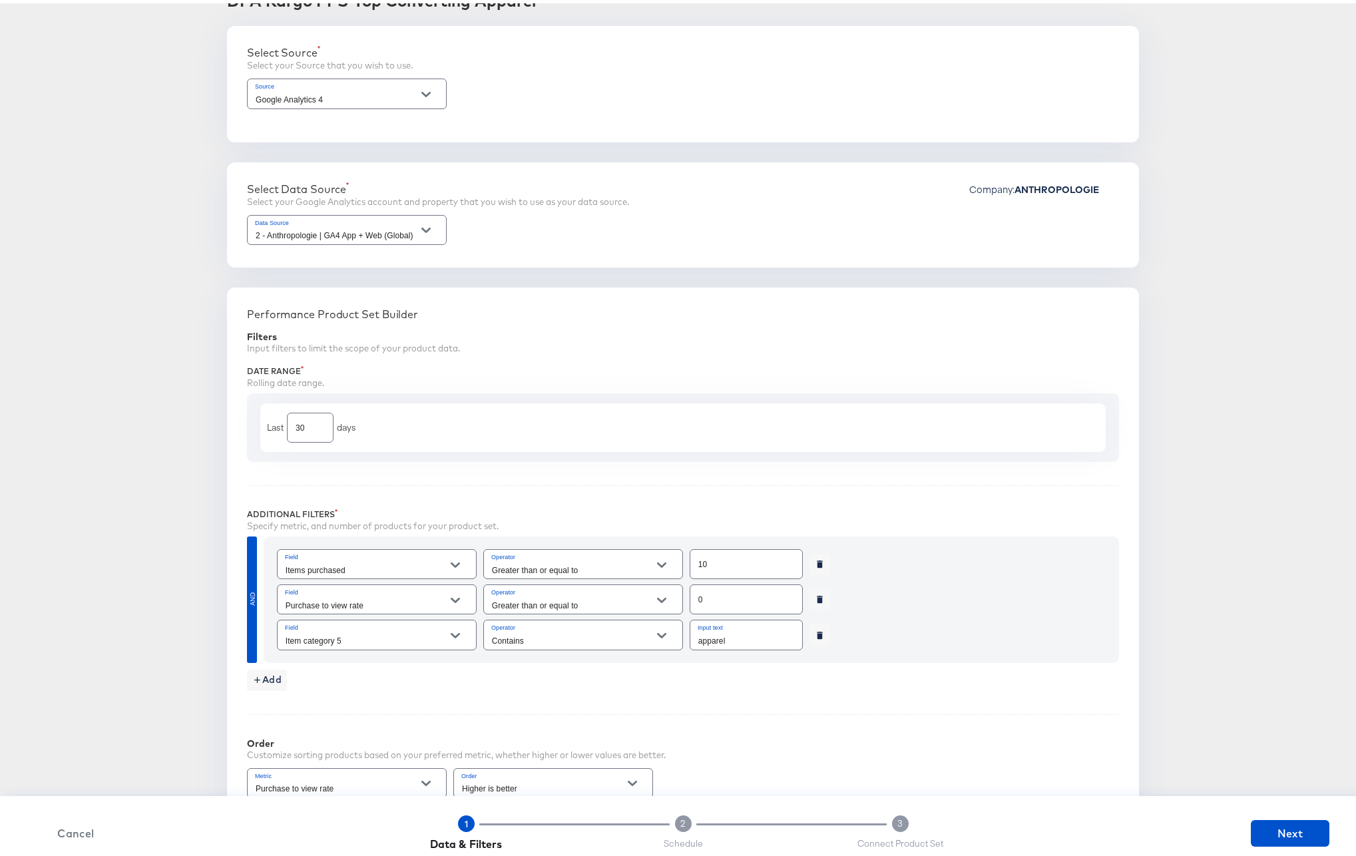
scroll to position [0, 0]
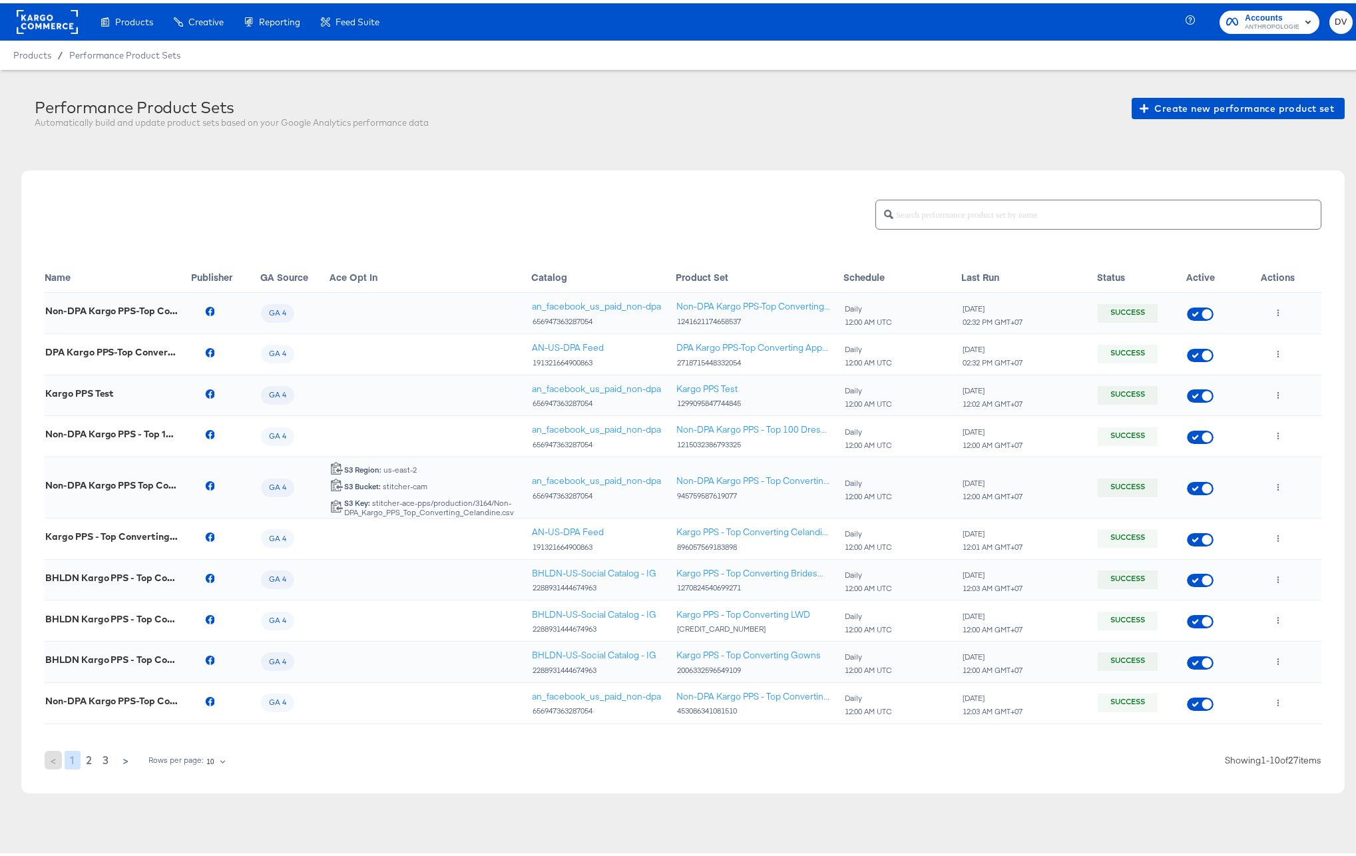
click at [684, 317] on div "1241621174658537" at bounding box center [752, 317] width 153 height 9
copy div "1241621174658537"
click at [1269, 355] on button "button" at bounding box center [1278, 350] width 18 height 21
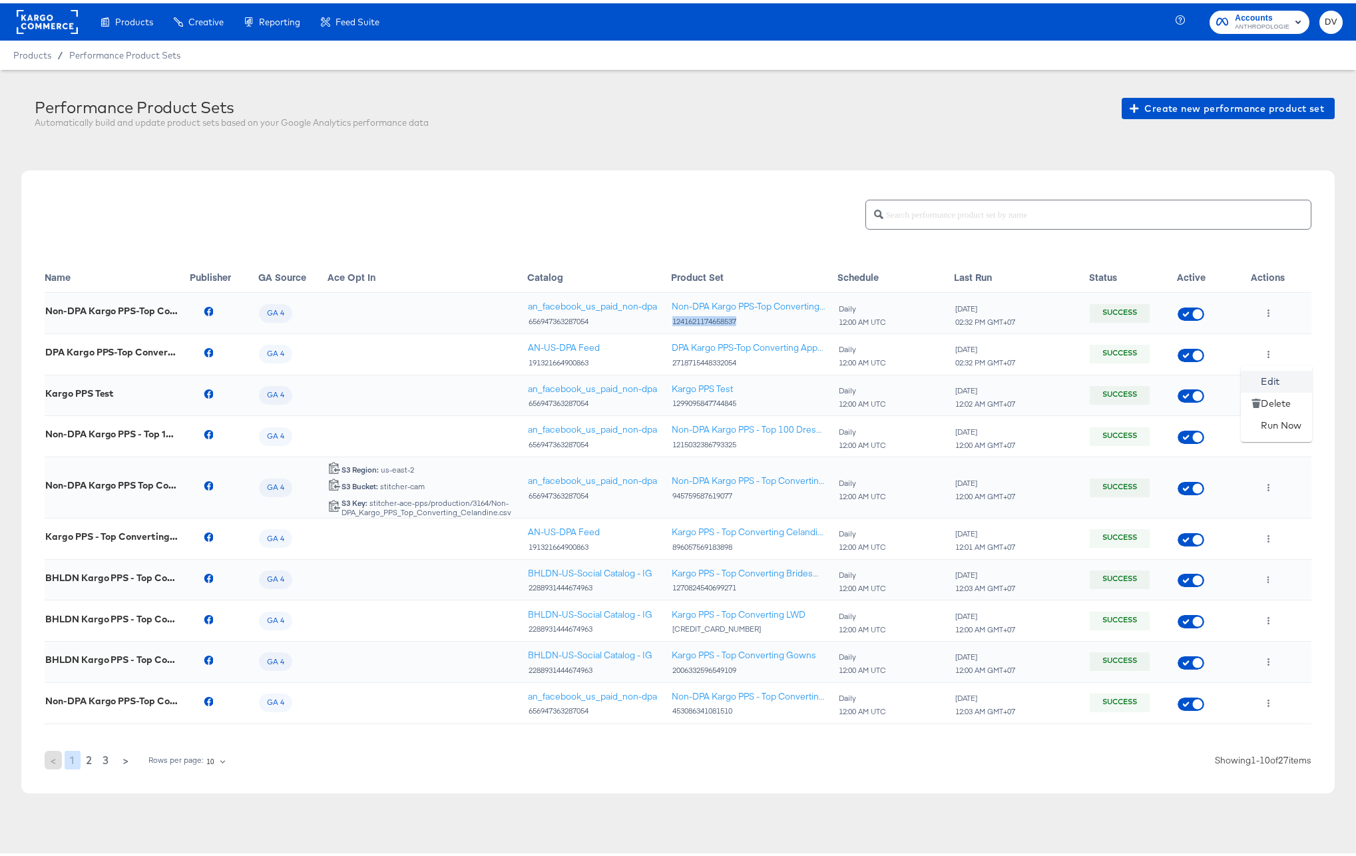
click at [1262, 377] on li "Edit" at bounding box center [1276, 378] width 71 height 22
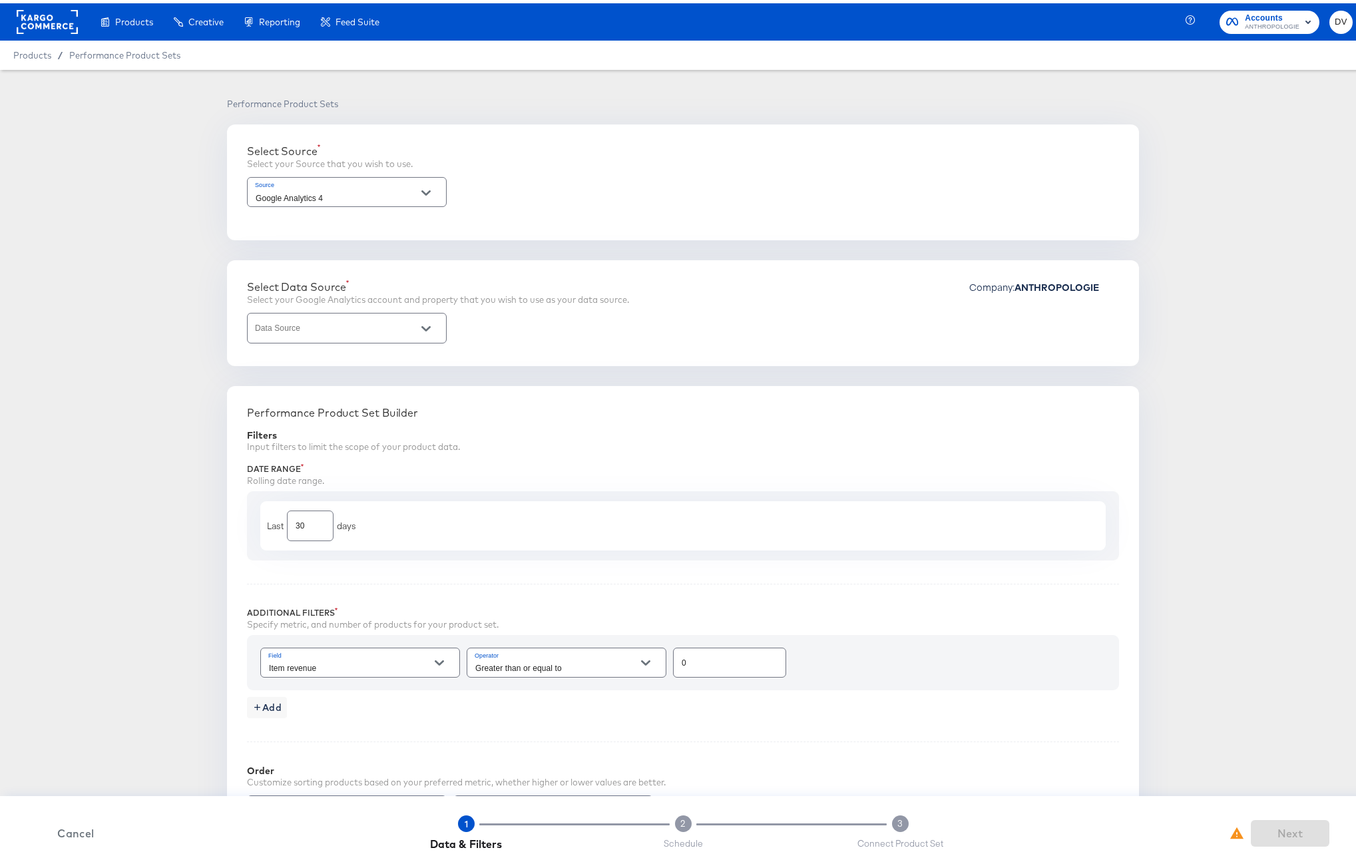
type input "2 - Anthropologie | GA4 App + Web (Global)"
type input "Items purchased"
type input "10"
type input "Purchase to view rate"
type input "3500"
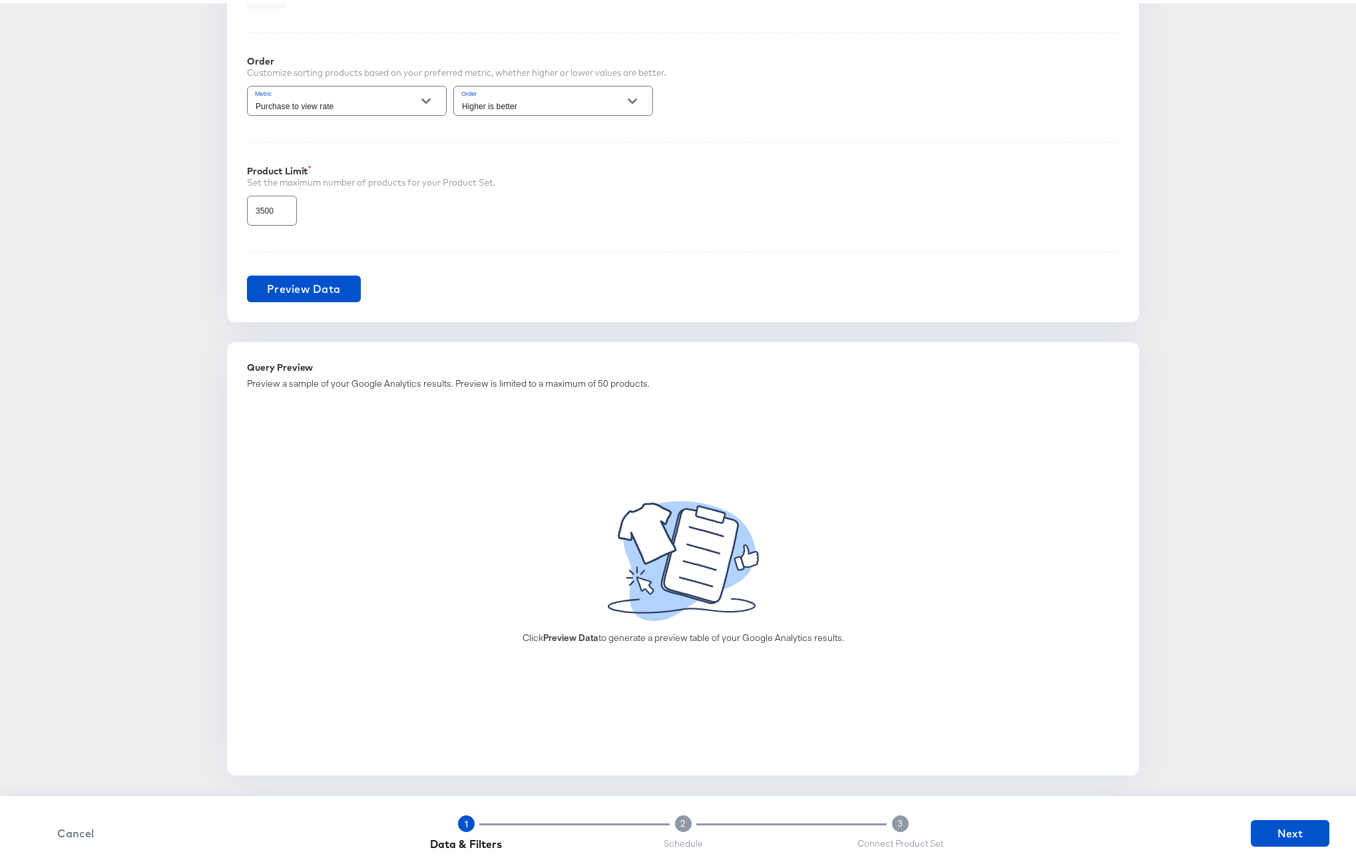
scroll to position [806, 0]
click at [333, 285] on span "Preview Data" at bounding box center [304, 283] width 74 height 19
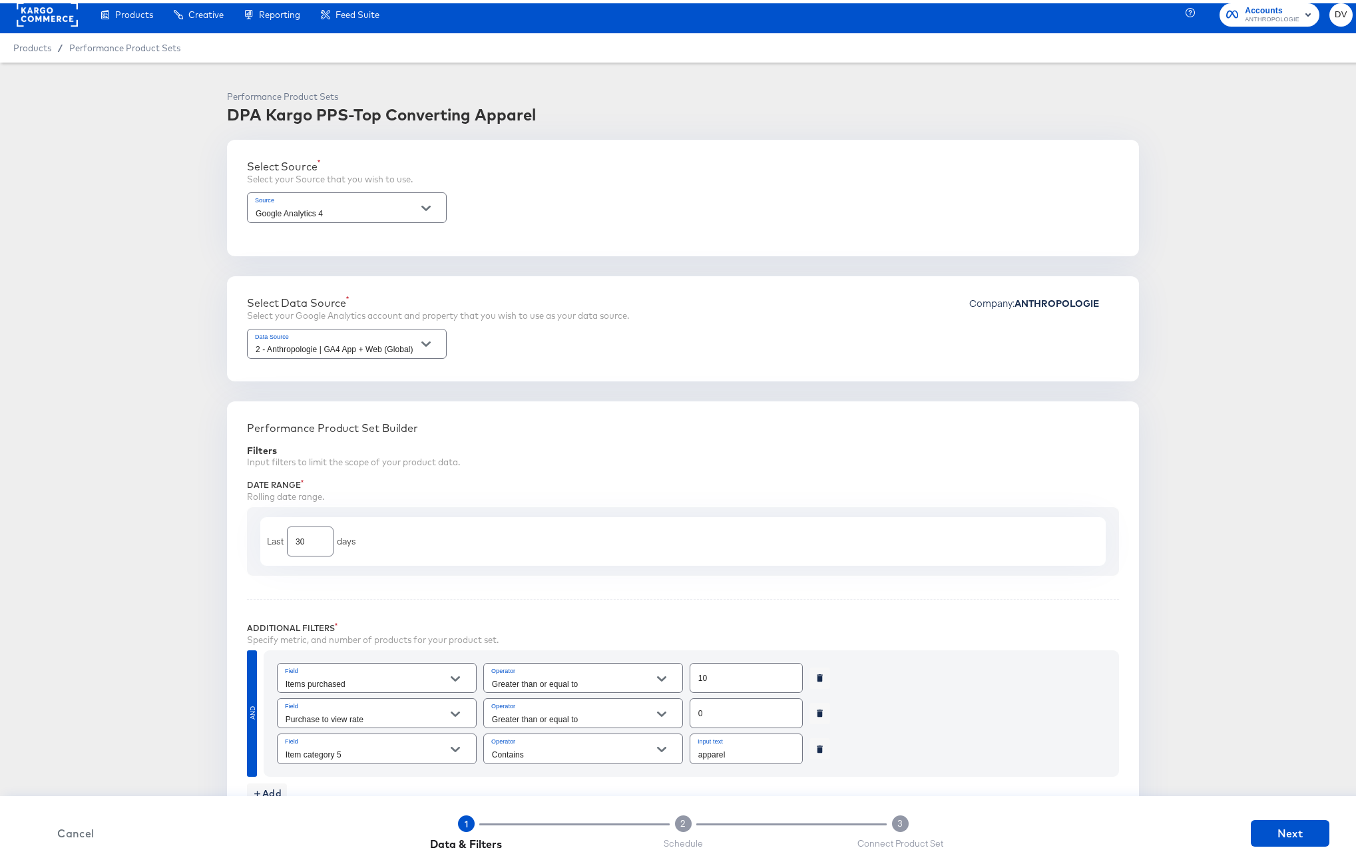
scroll to position [0, 0]
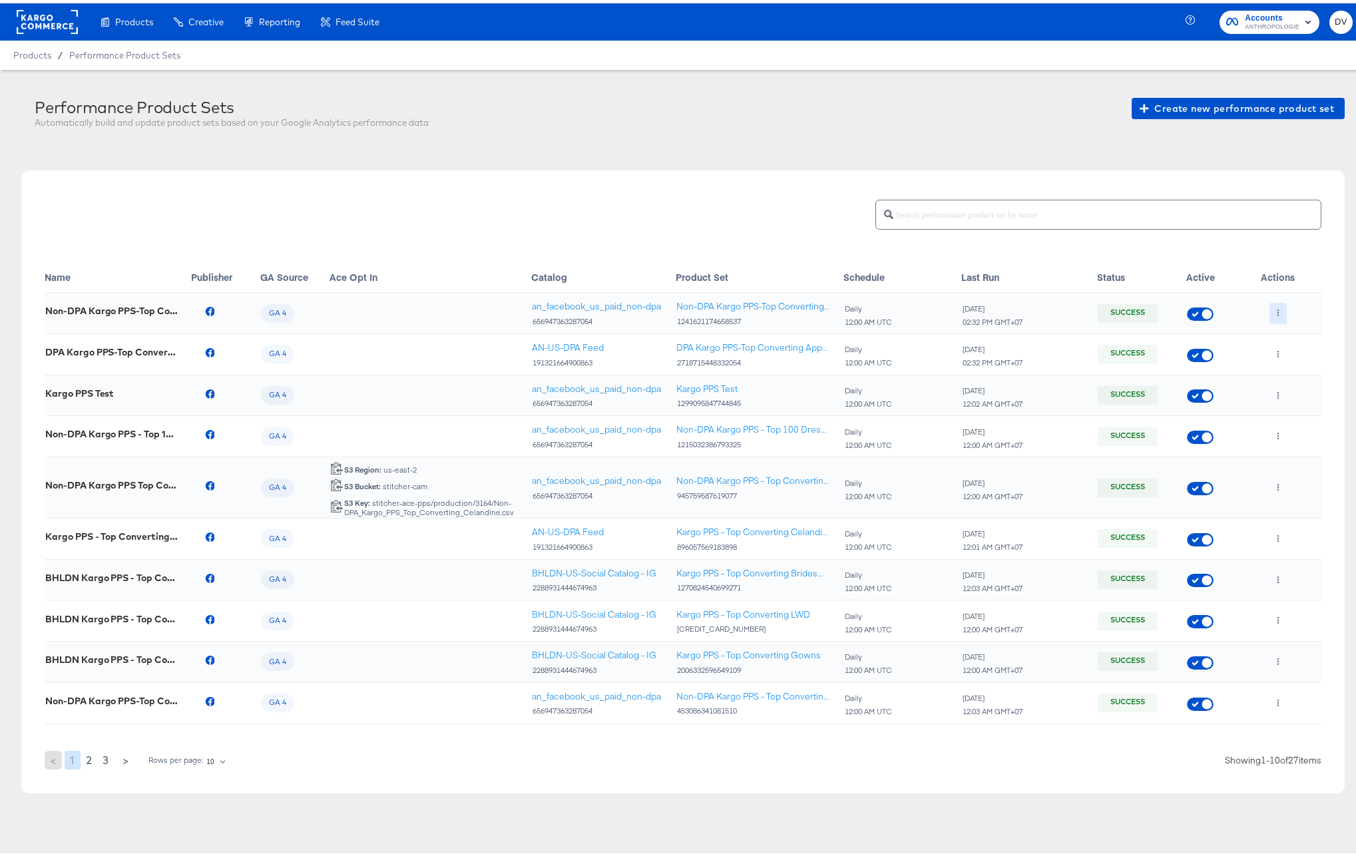
click at [1277, 309] on icon "button" at bounding box center [1278, 309] width 2 height 7
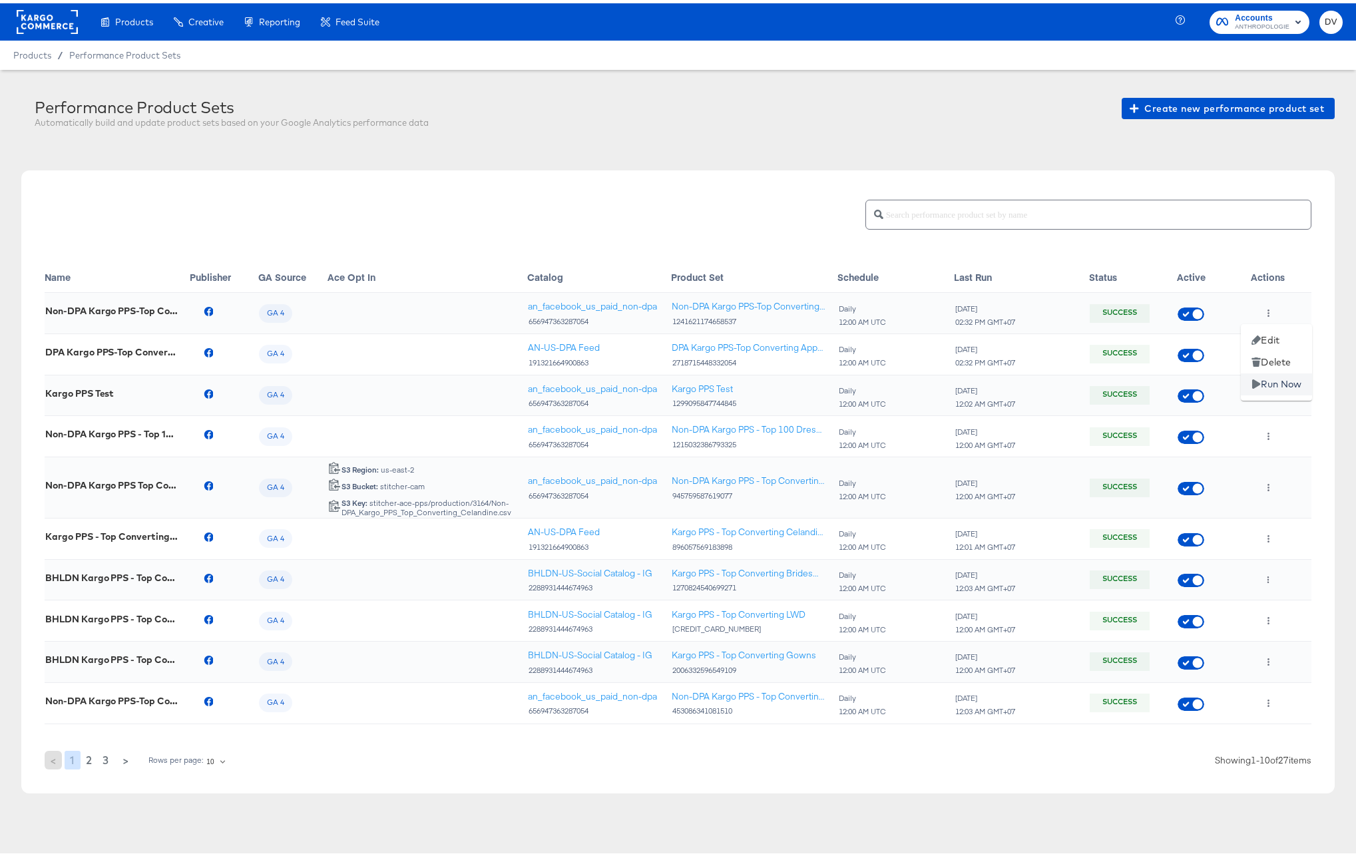
click at [1278, 377] on li "Run Now" at bounding box center [1276, 381] width 71 height 22
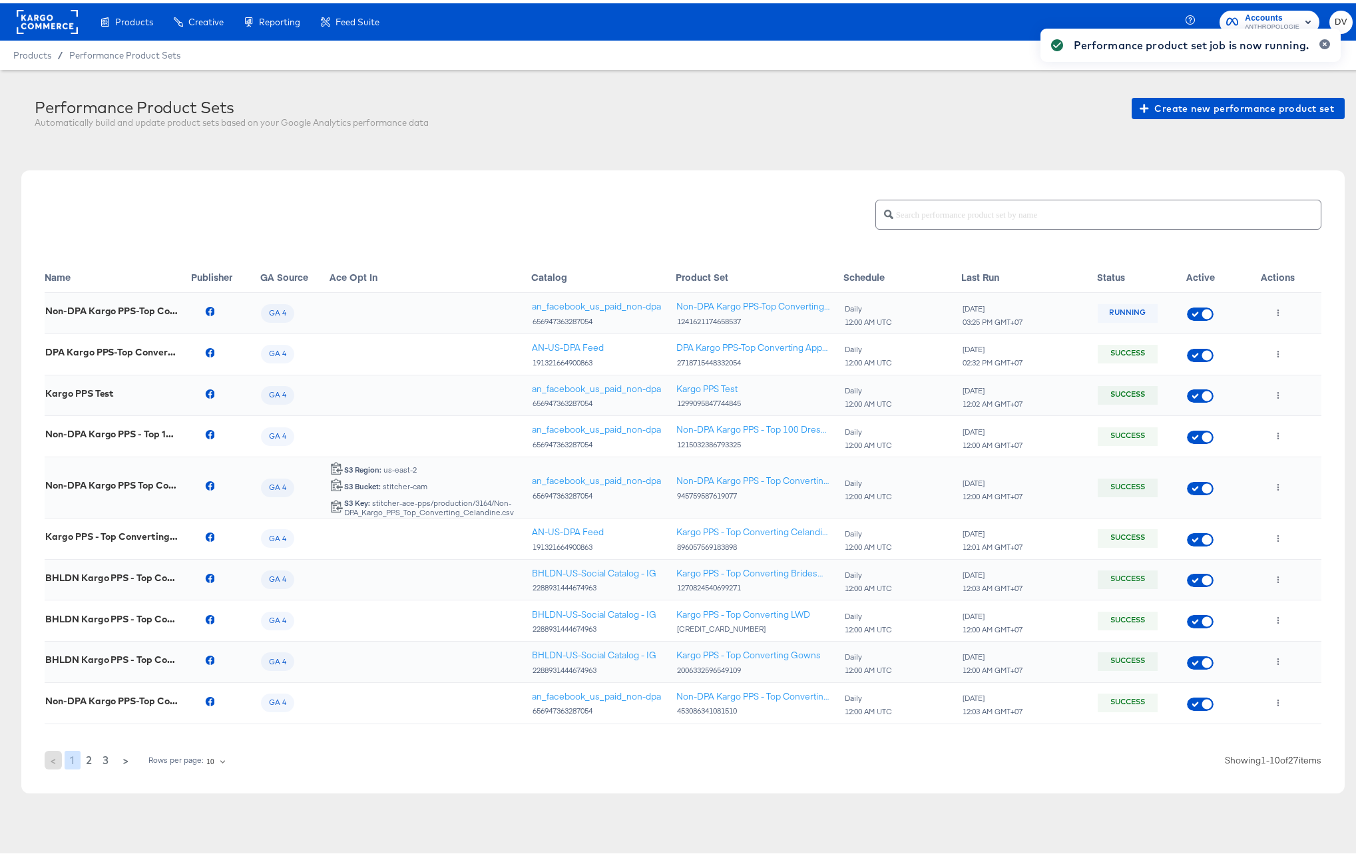
click at [1259, 351] on div "Performance product set job is now running." at bounding box center [1190, 404] width 327 height 784
click at [1258, 351] on div "Performance product set job is now running." at bounding box center [1190, 404] width 327 height 784
click at [1274, 351] on icon "button" at bounding box center [1277, 350] width 7 height 7
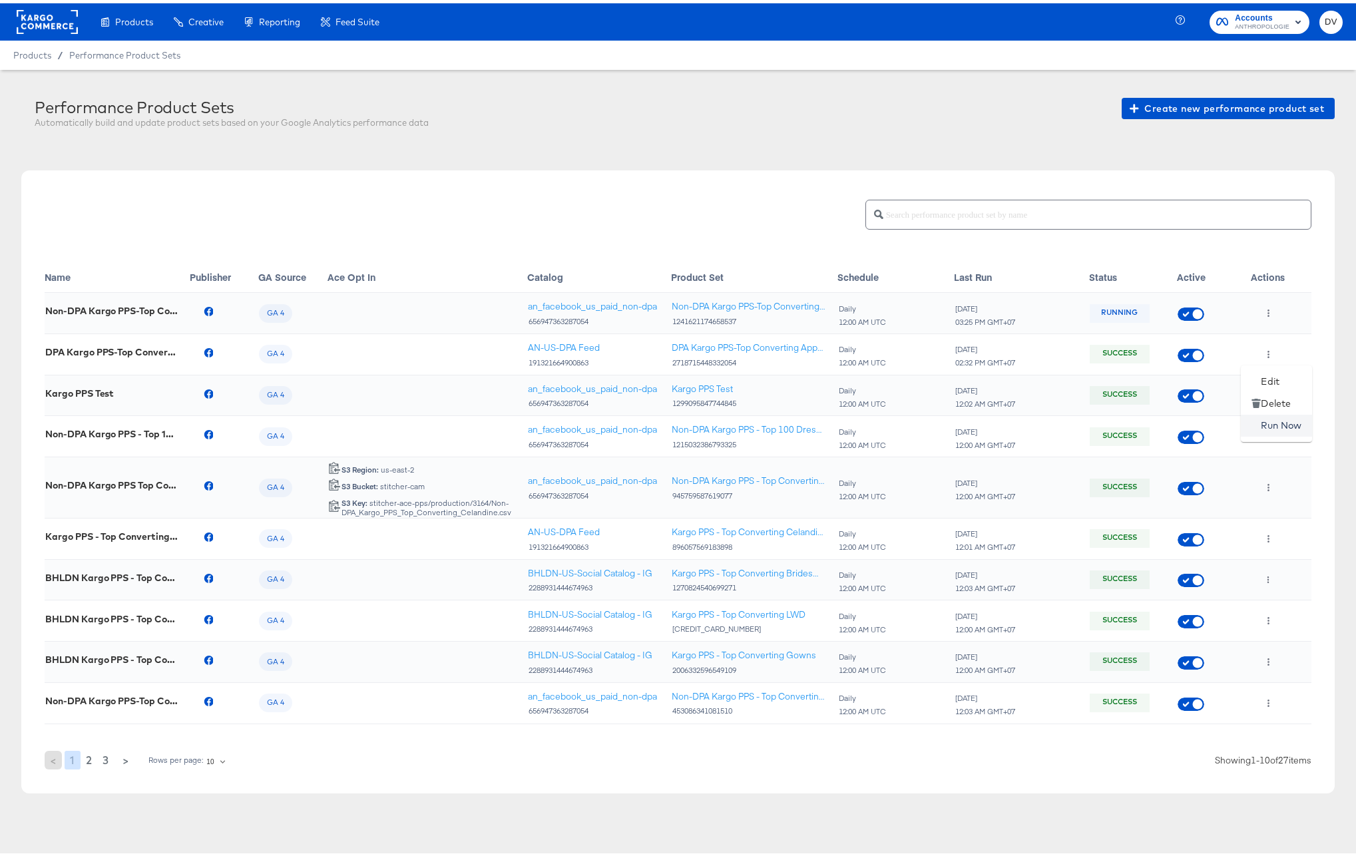
click at [1268, 421] on li "Run Now" at bounding box center [1276, 422] width 71 height 22
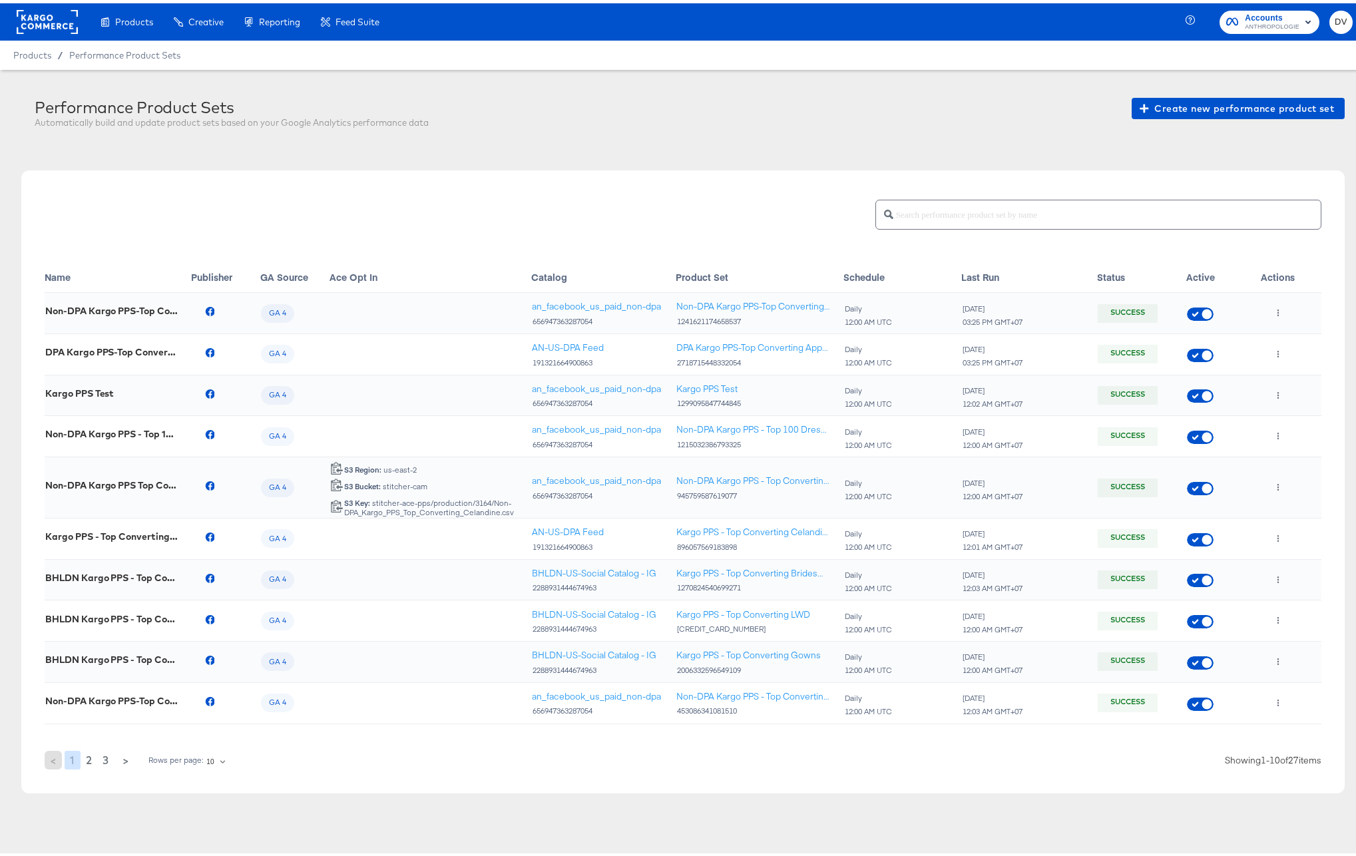
click at [709, 356] on div "2718715448332054" at bounding box center [752, 359] width 153 height 9
copy div "2718715448332054"
